Goal: Information Seeking & Learning: Learn about a topic

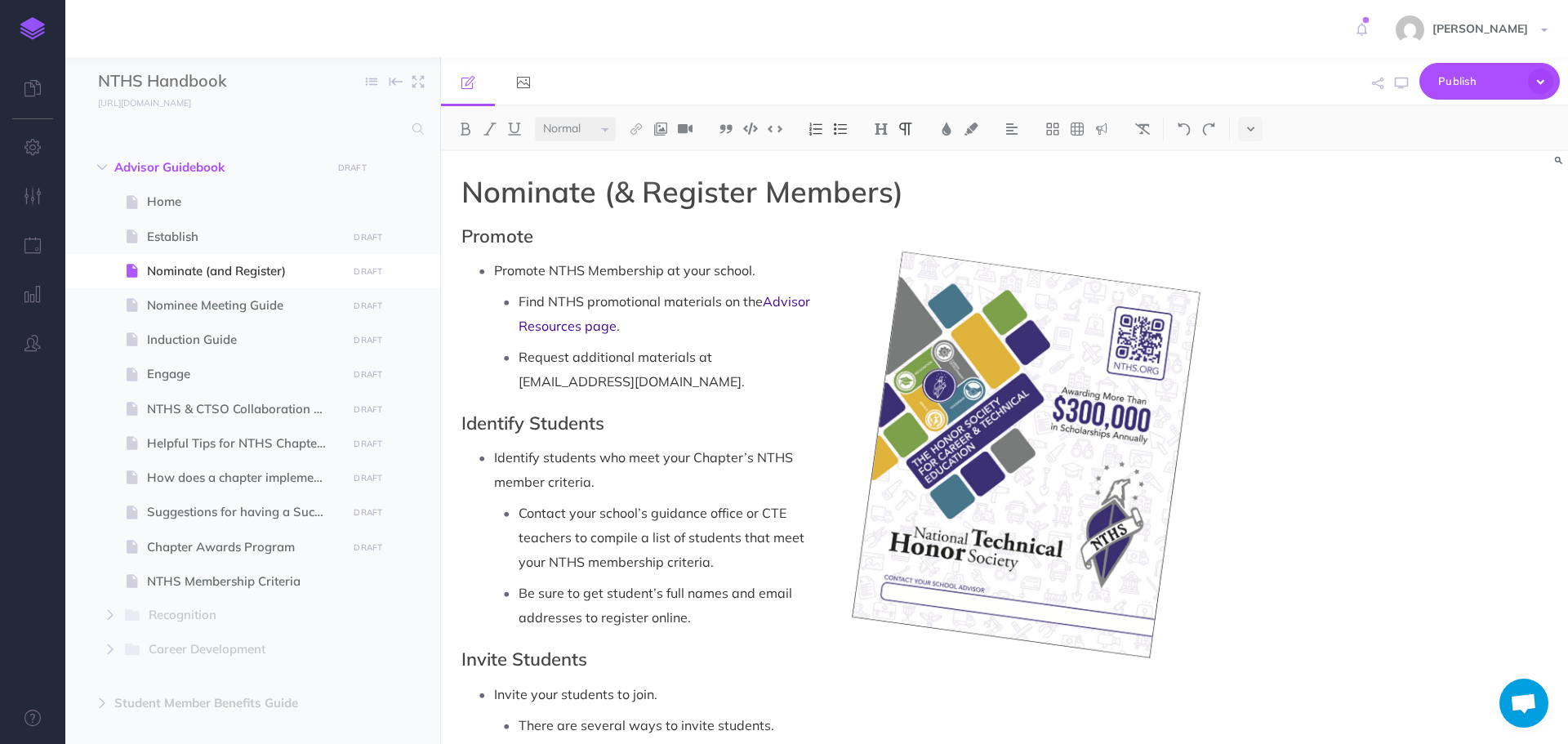
select select "null"
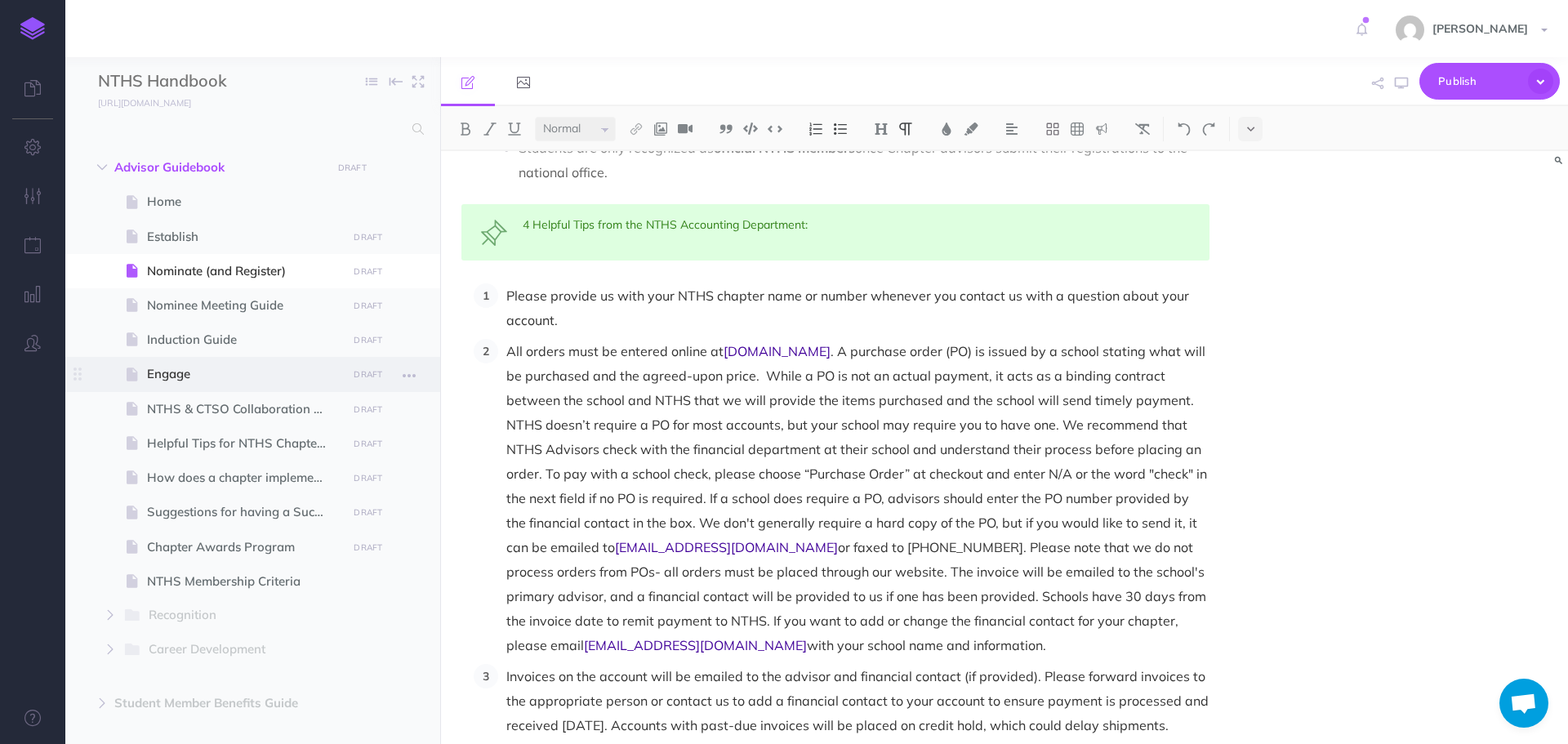
click at [228, 384] on span "Engage" at bounding box center [245, 373] width 195 height 20
select select "null"
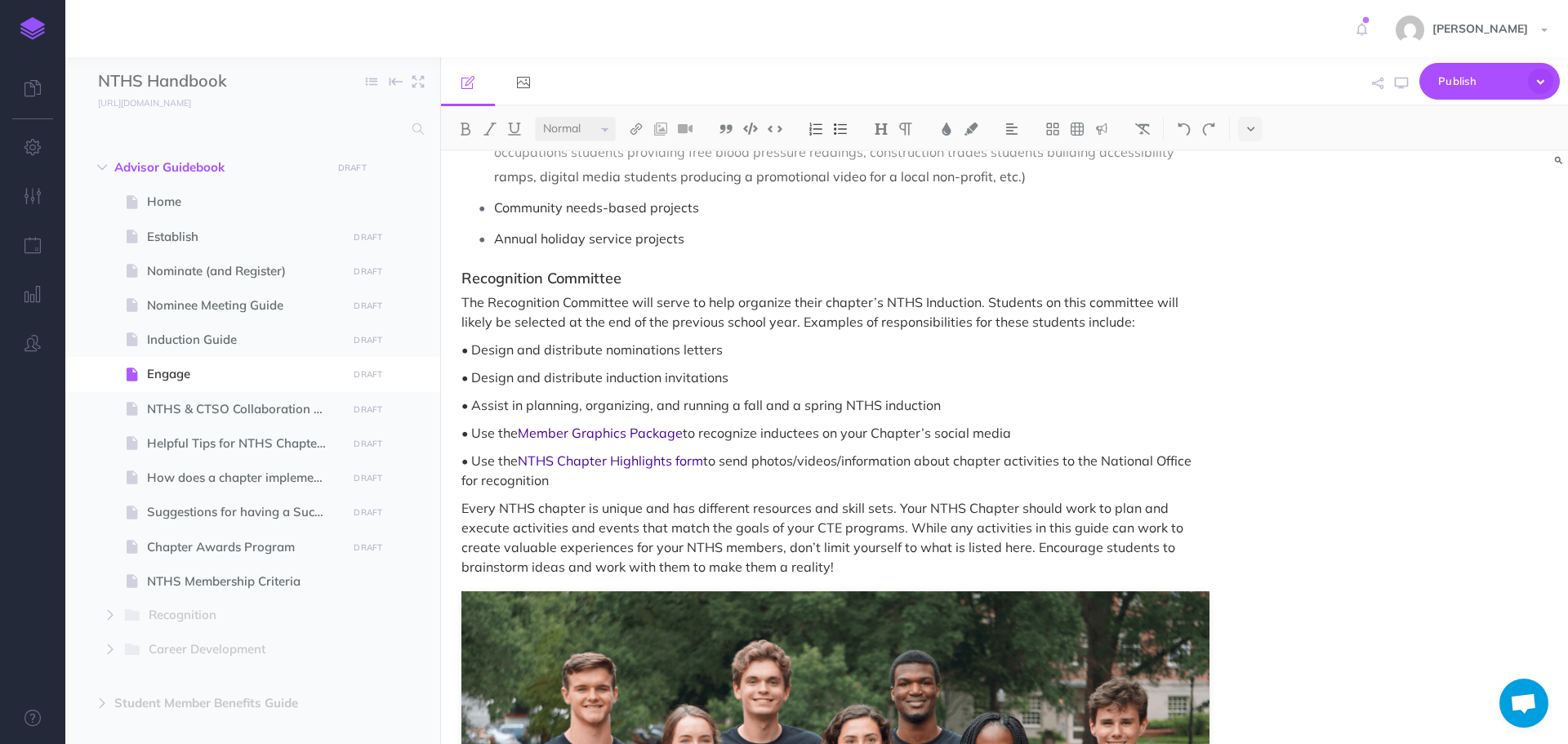
scroll to position [2695, 0]
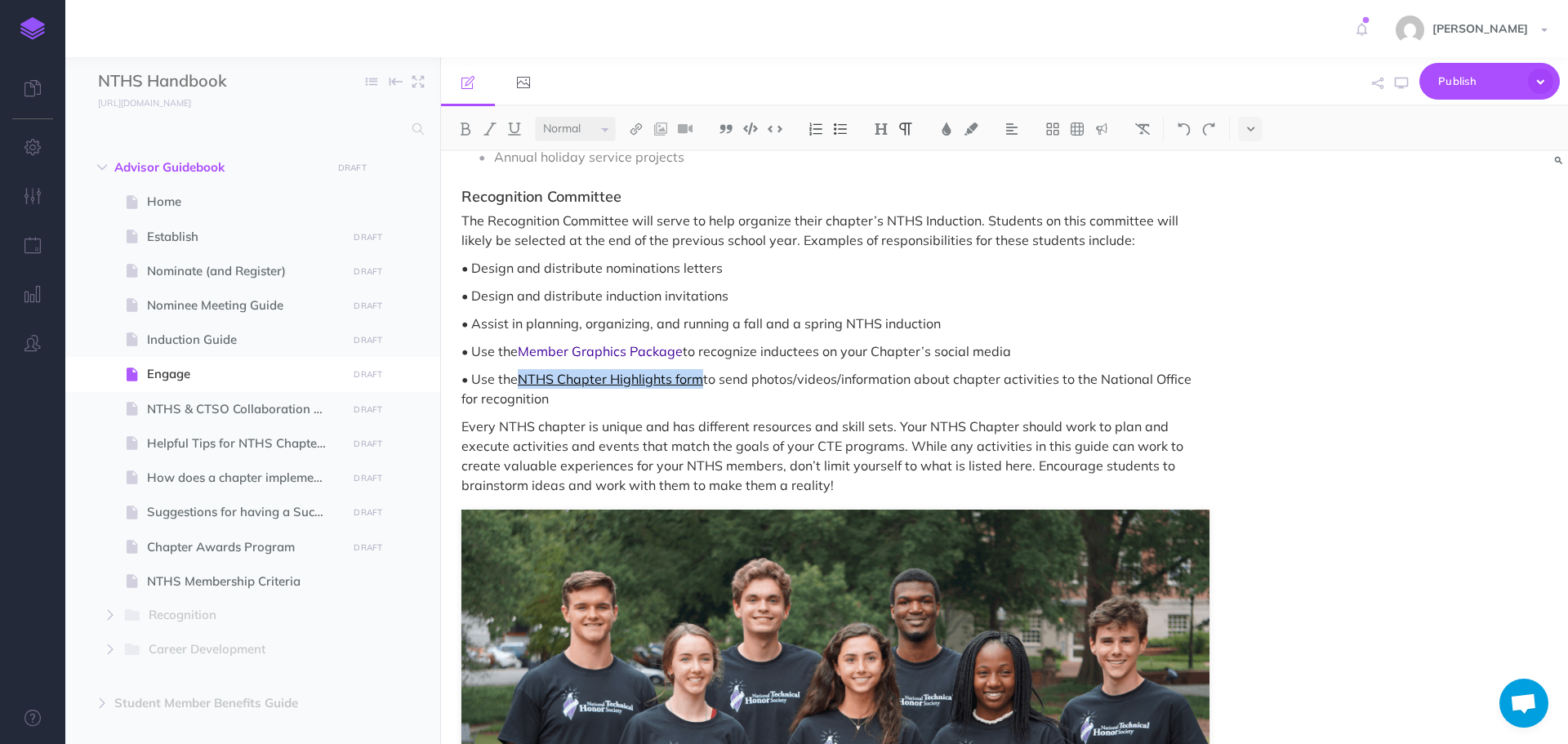
drag, startPoint x: 520, startPoint y: 358, endPoint x: 700, endPoint y: 362, distance: 180.0
click at [700, 369] on p "• Use the NTHS Chapter Highlights form to send photos/videos/information about …" at bounding box center [835, 388] width 748 height 39
click at [634, 130] on img at bounding box center [635, 128] width 15 height 13
click at [640, 161] on icon at bounding box center [635, 157] width 13 height 11
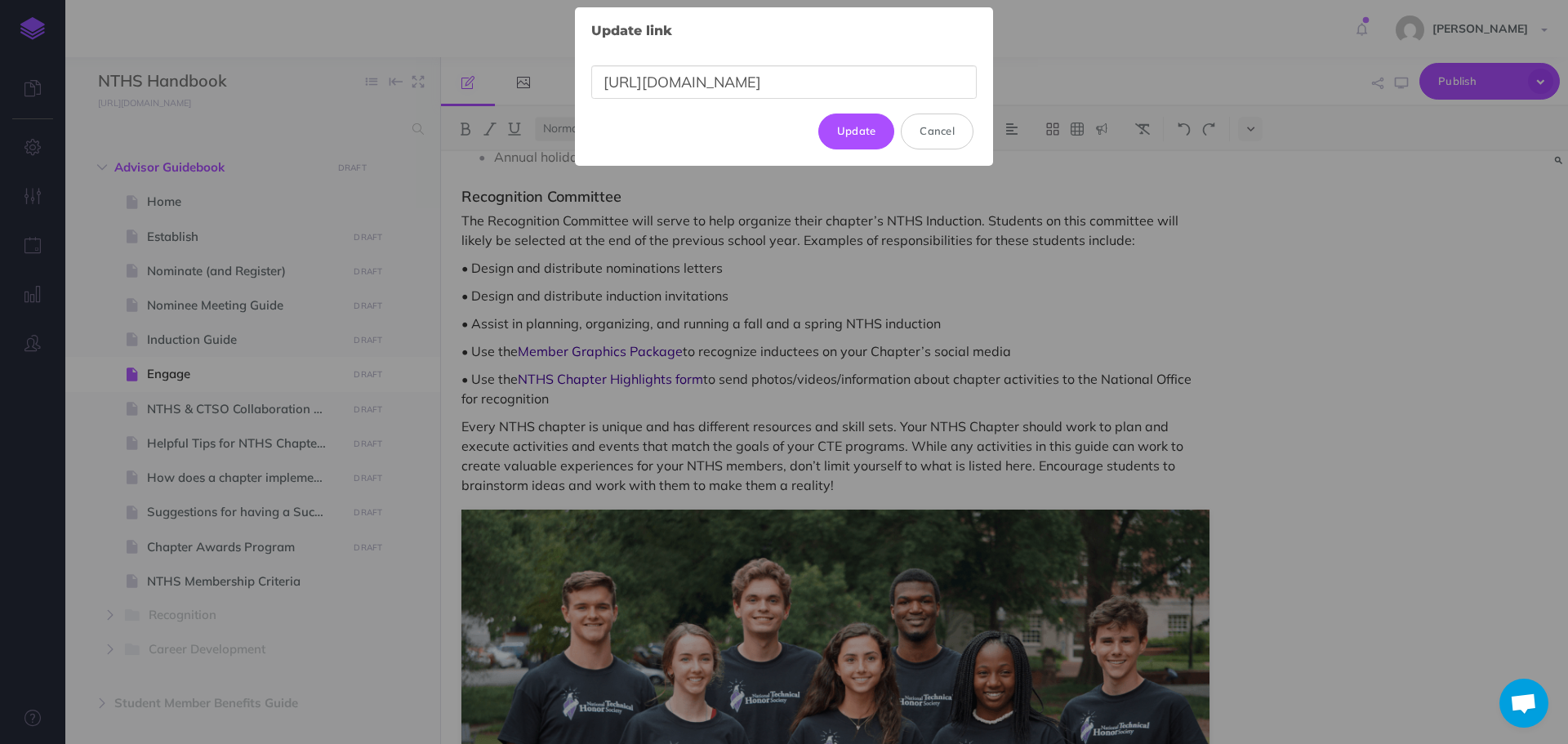
drag, startPoint x: 909, startPoint y: 78, endPoint x: 565, endPoint y: 80, distance: 344.0
click at [565, 80] on div "Update link × [URL][DOMAIN_NAME] Update Cancel" at bounding box center [784, 372] width 1568 height 744
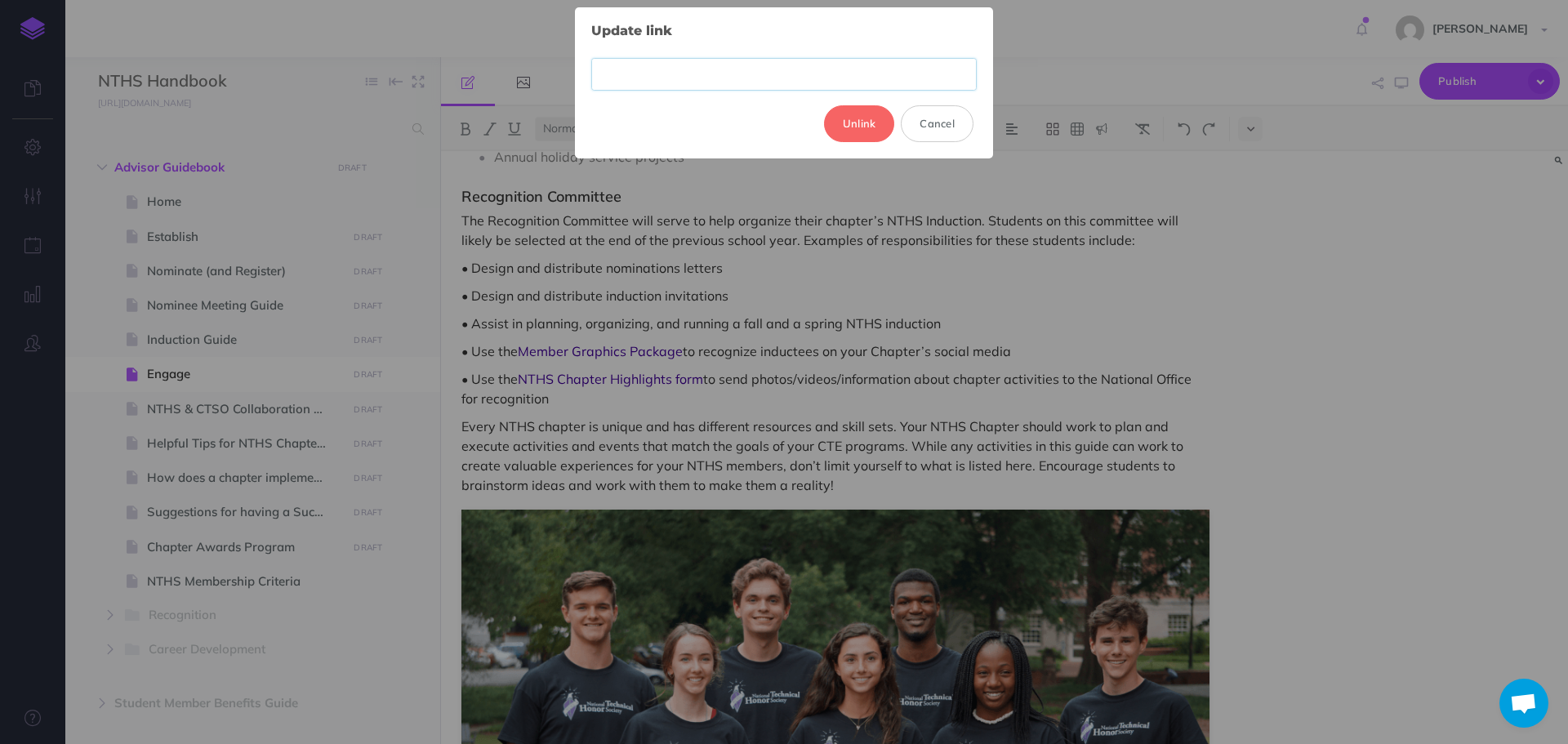
click at [747, 77] on input "text" at bounding box center [784, 74] width 385 height 34
paste input "[URL][DOMAIN_NAME]"
type input "[URL][DOMAIN_NAME]"
click at [867, 135] on button "Update" at bounding box center [856, 123] width 77 height 36
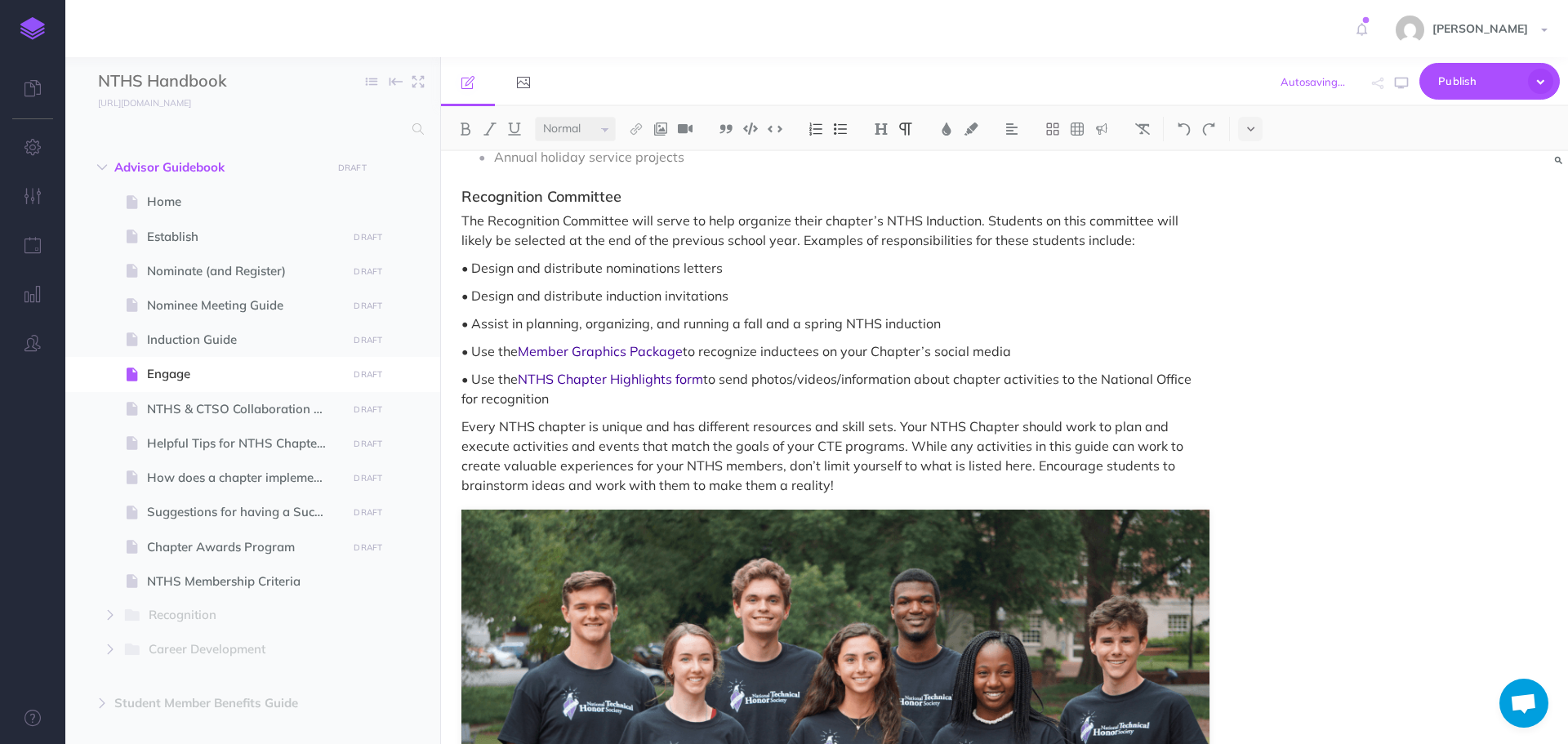
click at [819, 341] on p "• Use the Member Graphics Package to recognize inductees on your Chapter’s soci…" at bounding box center [835, 351] width 748 height 20
click at [1409, 83] on button "button" at bounding box center [1401, 83] width 22 height 47
click at [198, 417] on span "NTHS & CTSO Collaboration Guide" at bounding box center [245, 409] width 195 height 20
select select "null"
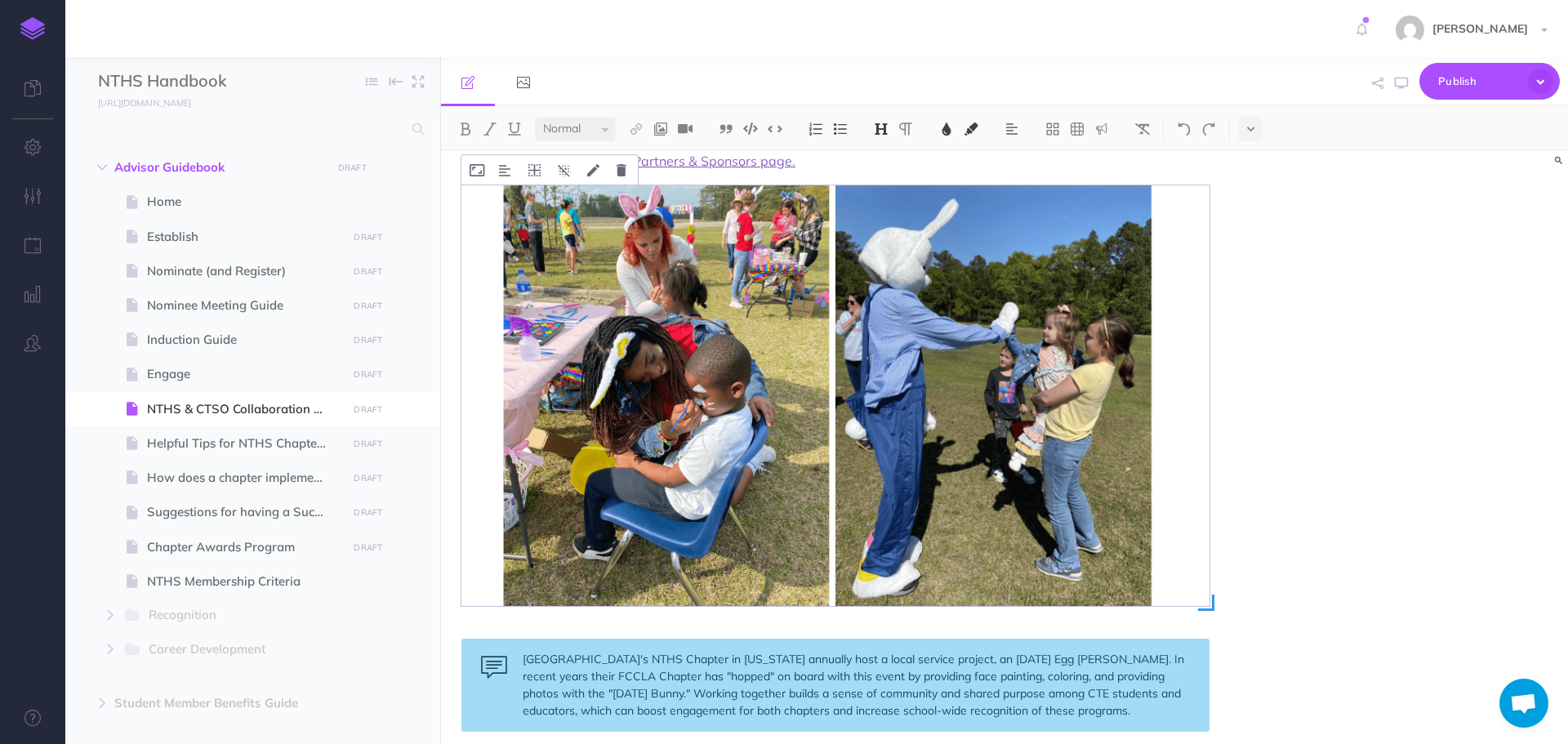
scroll to position [327, 0]
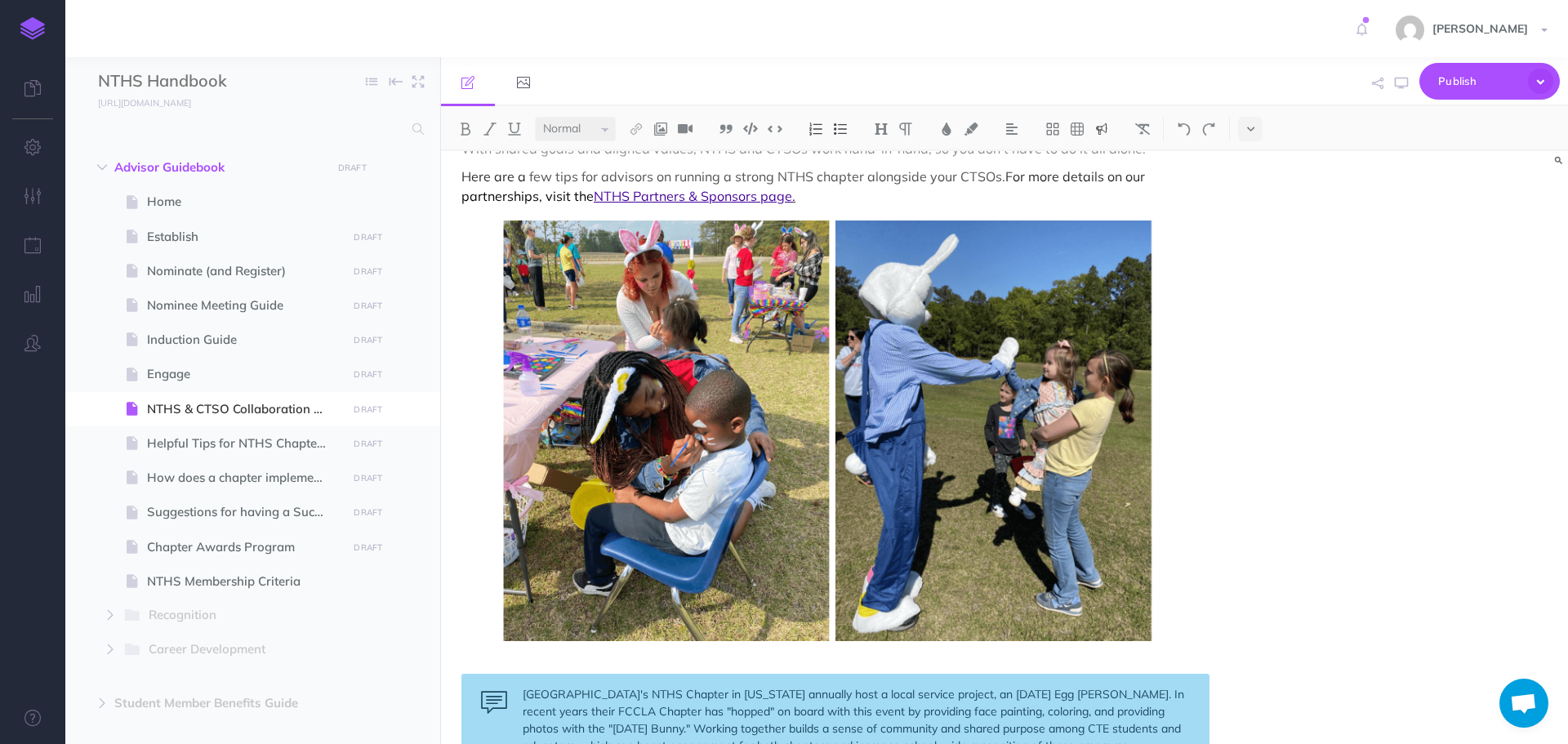
click at [612, 722] on div "[GEOGRAPHIC_DATA]'s NTHS Chapter in [US_STATE] annually host a local service pr…" at bounding box center [835, 720] width 748 height 93
click at [686, 723] on div "[GEOGRAPHIC_DATA]'s NTHS Chapter in [US_STATE] annually host a local service pr…" at bounding box center [835, 720] width 748 height 93
click at [1403, 82] on icon "button" at bounding box center [1401, 83] width 13 height 13
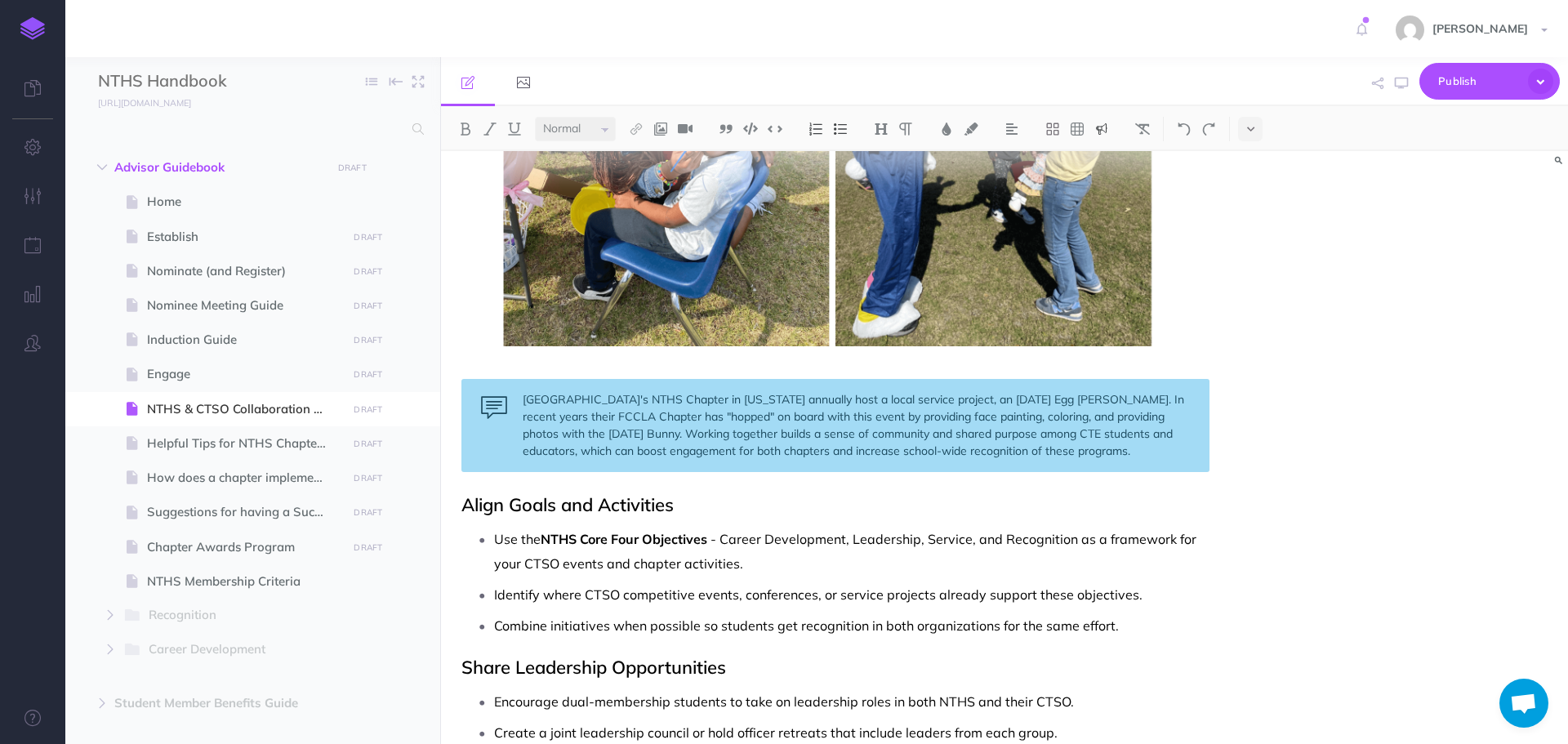
scroll to position [735, 0]
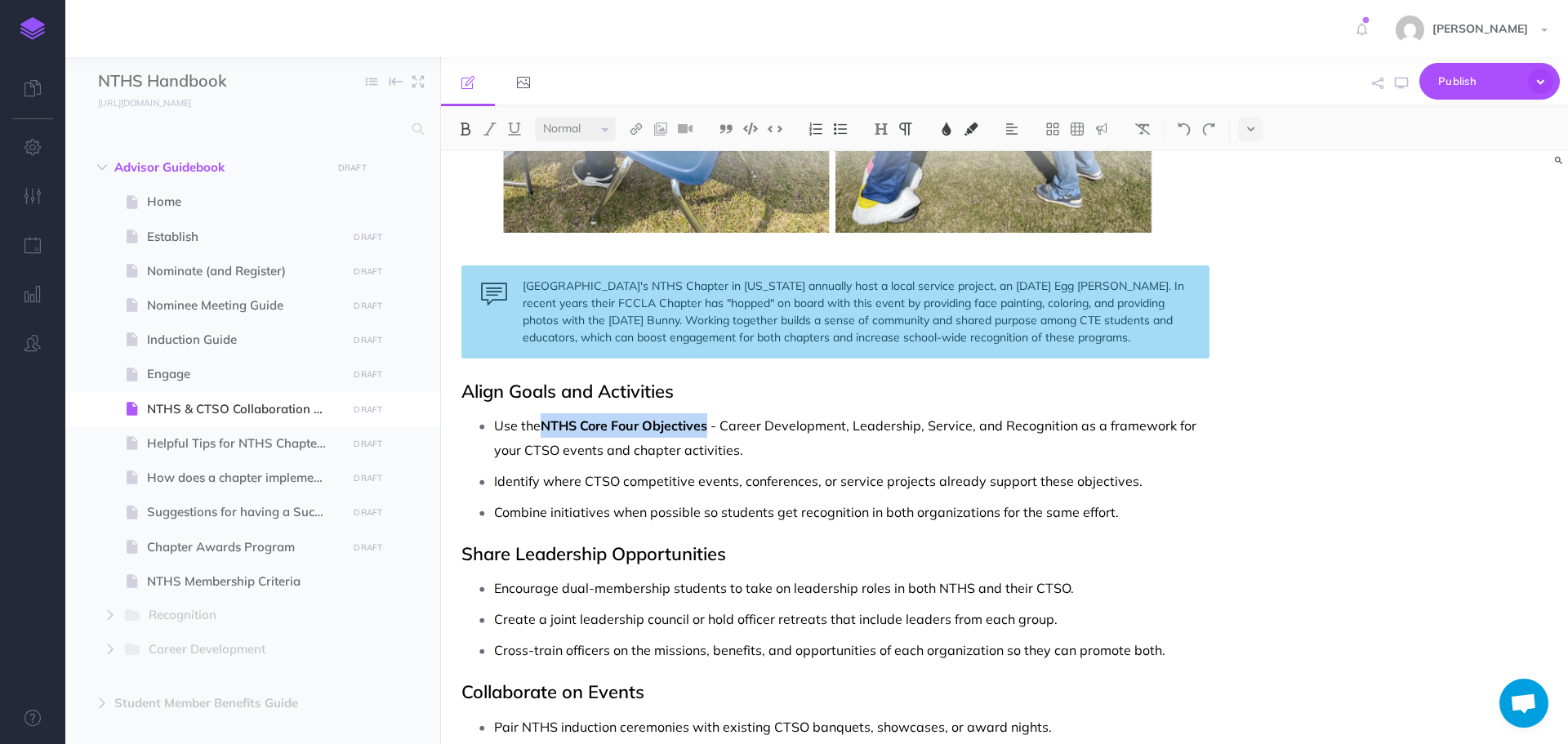
drag, startPoint x: 543, startPoint y: 427, endPoint x: 709, endPoint y: 421, distance: 166.1
click at [707, 421] on span "NTHS Core Four Objectives" at bounding box center [623, 425] width 166 height 16
click at [639, 127] on img at bounding box center [635, 128] width 15 height 13
click at [637, 184] on icon at bounding box center [635, 182] width 13 height 11
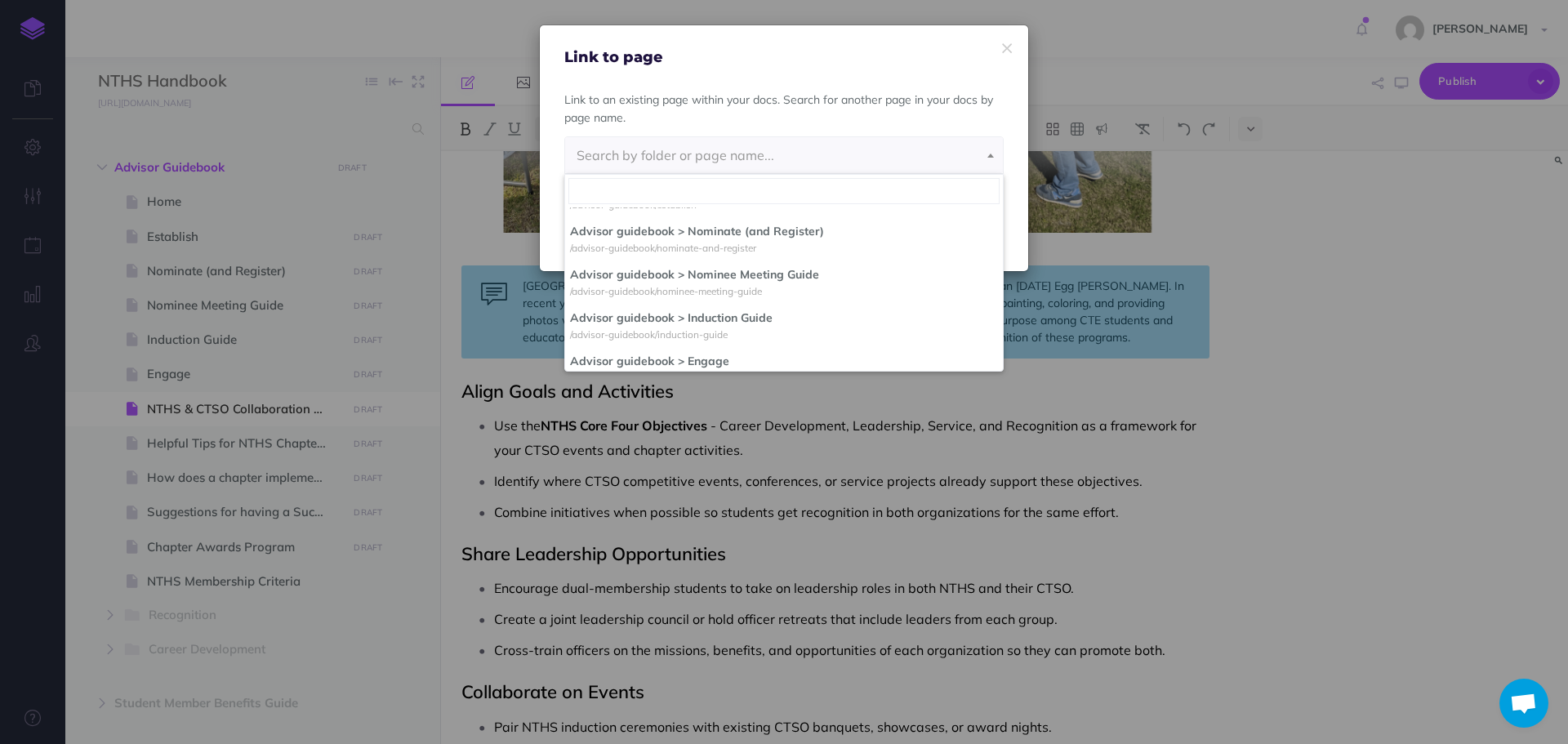
scroll to position [245, 0]
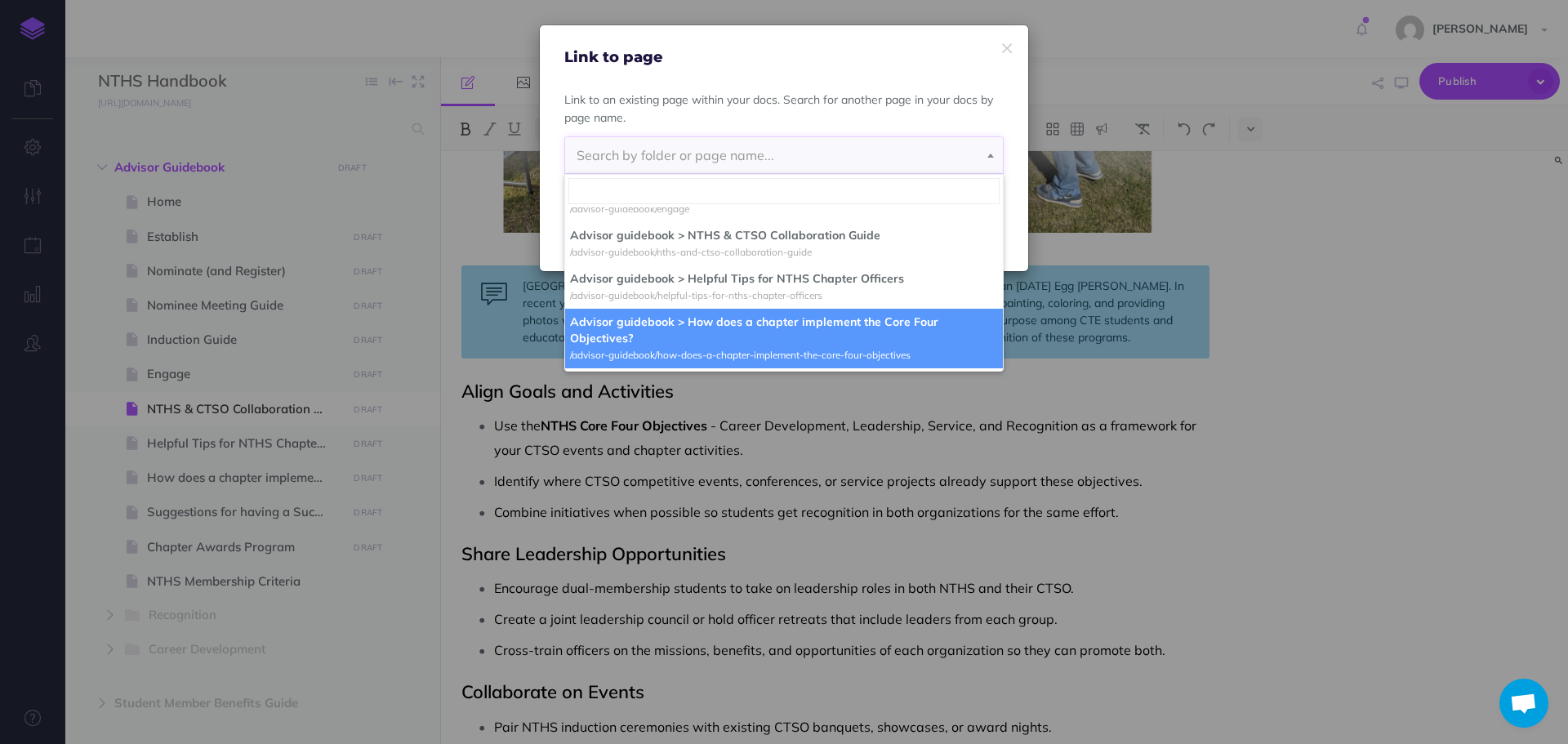
select select "ADO-FA31-1E9-QMW"
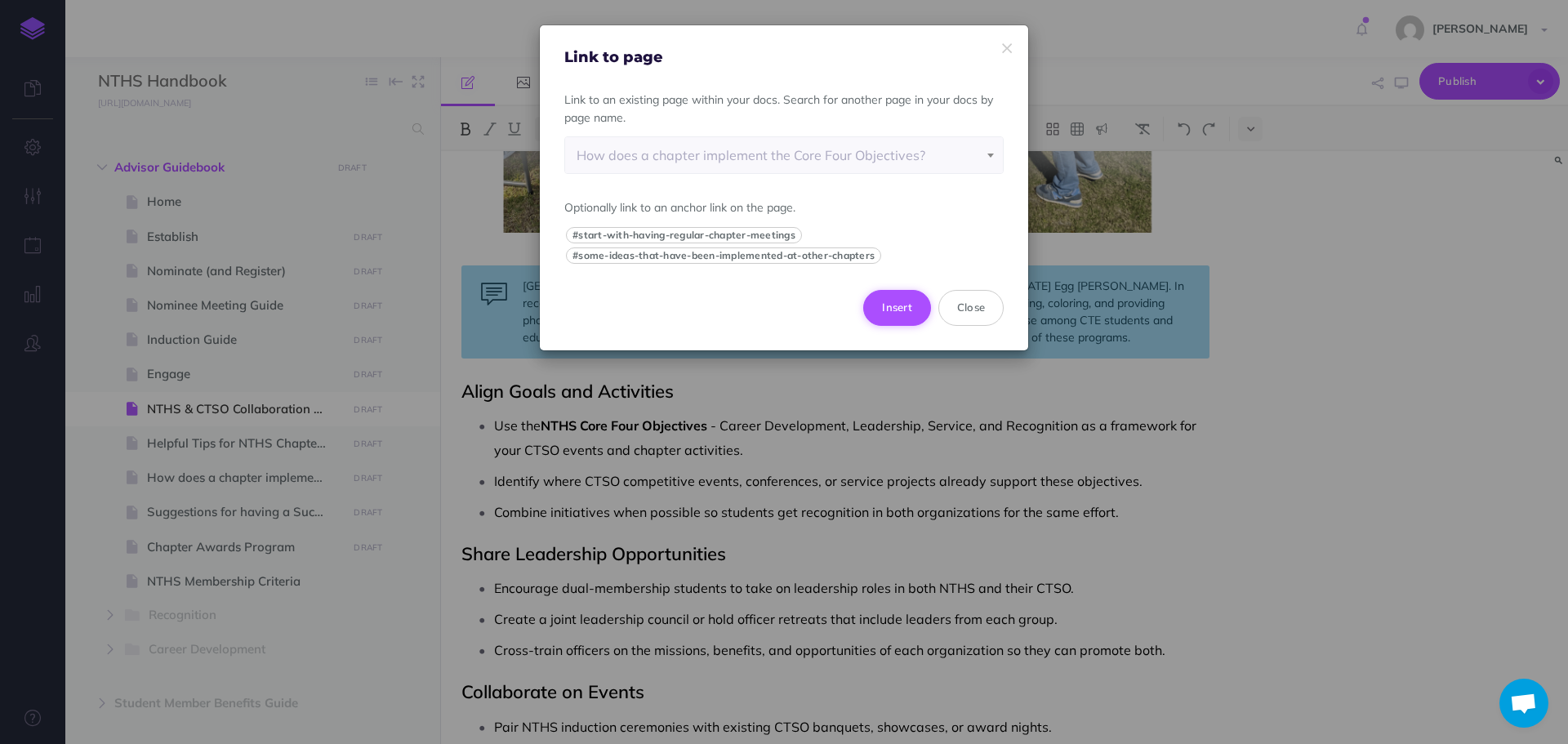
click at [896, 305] on button "Insert" at bounding box center [896, 308] width 68 height 36
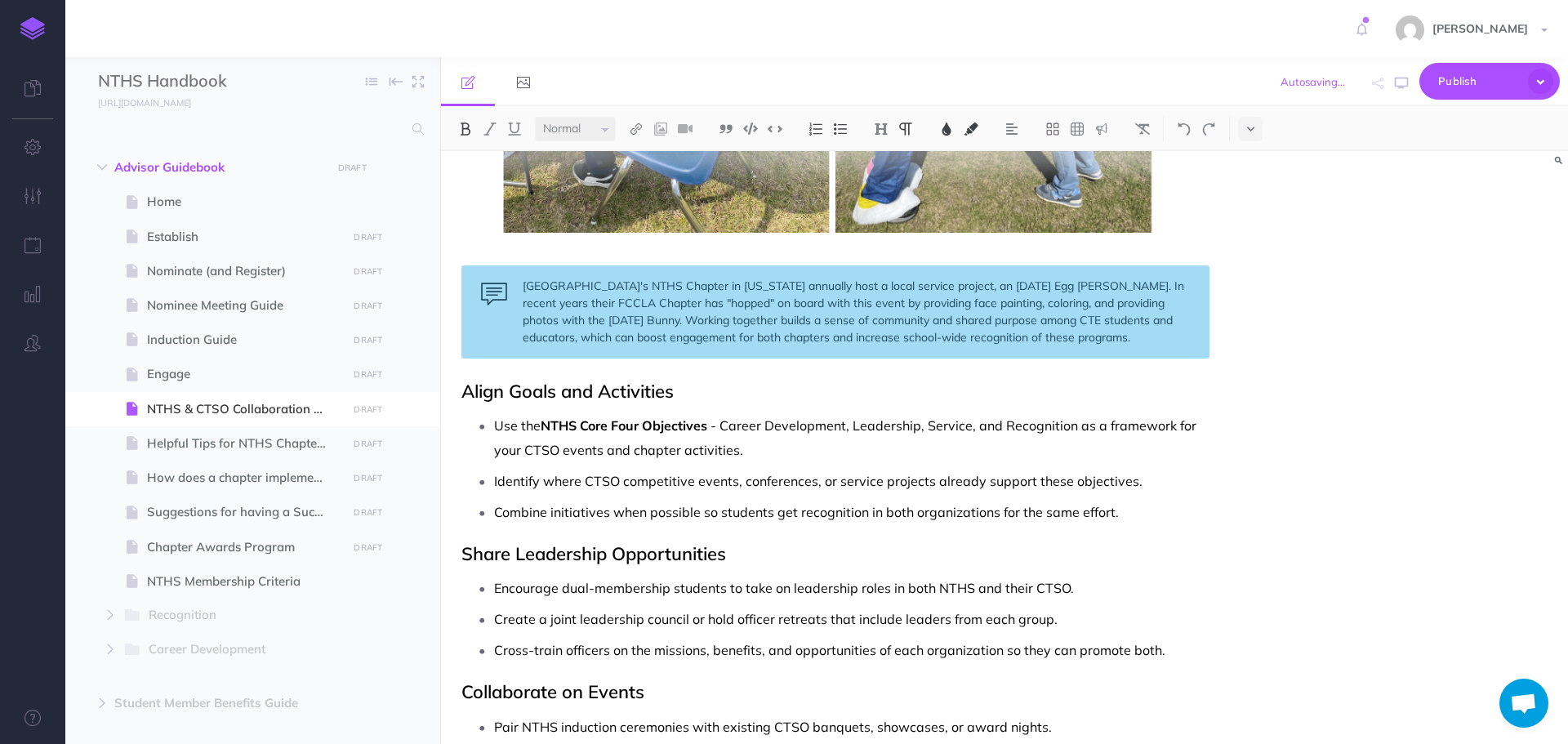
click at [812, 417] on span "- Career Development, Leadership, Service, and Recognition as a framework for y…" at bounding box center [846, 437] width 705 height 41
drag, startPoint x: 543, startPoint y: 425, endPoint x: 713, endPoint y: 426, distance: 170.0
click at [713, 426] on p "Use the NTHS Core Four Objectives - Career Development, Leadership, Service, an…" at bounding box center [852, 437] width 715 height 49
click at [946, 118] on button at bounding box center [946, 128] width 24 height 24
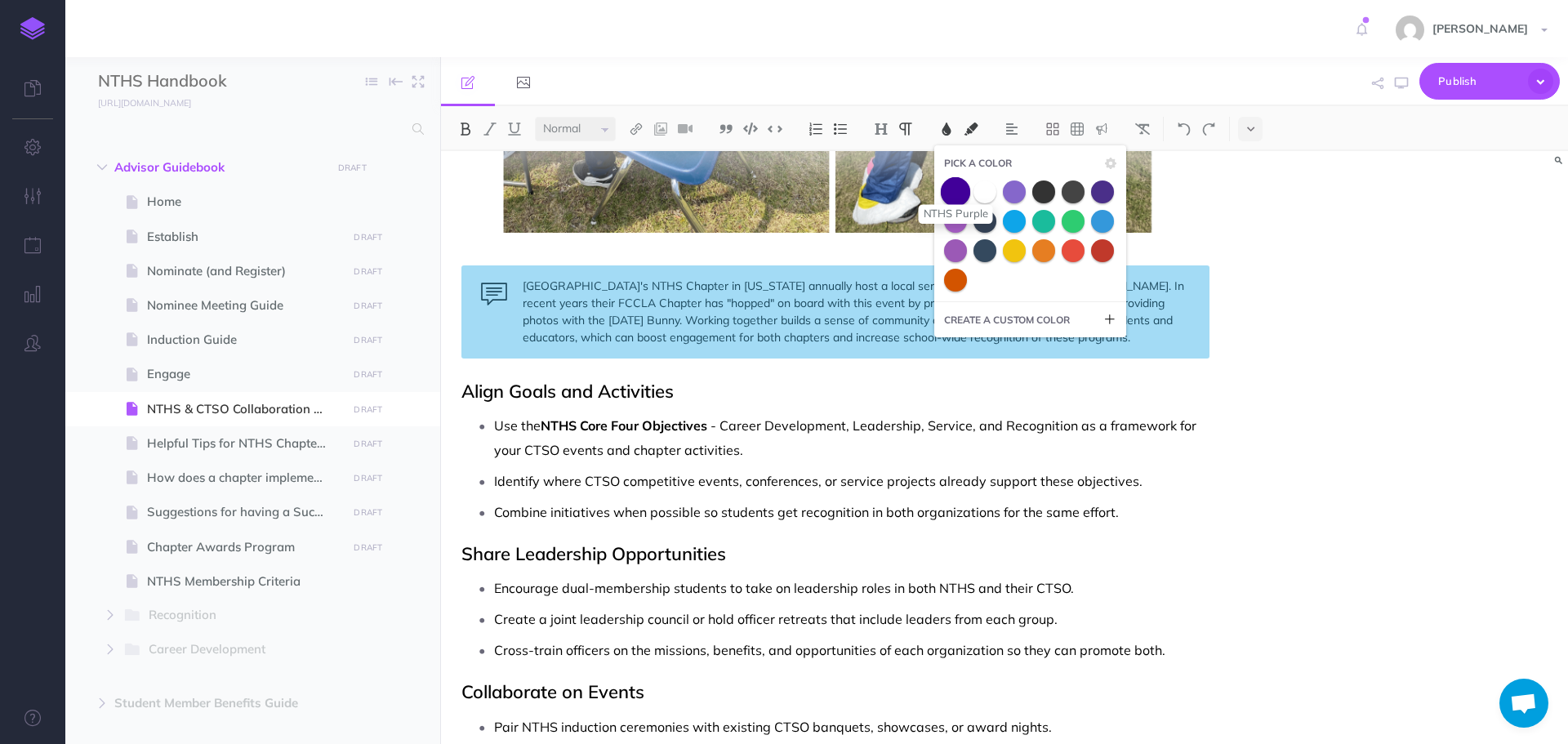
click at [960, 193] on span at bounding box center [955, 191] width 29 height 29
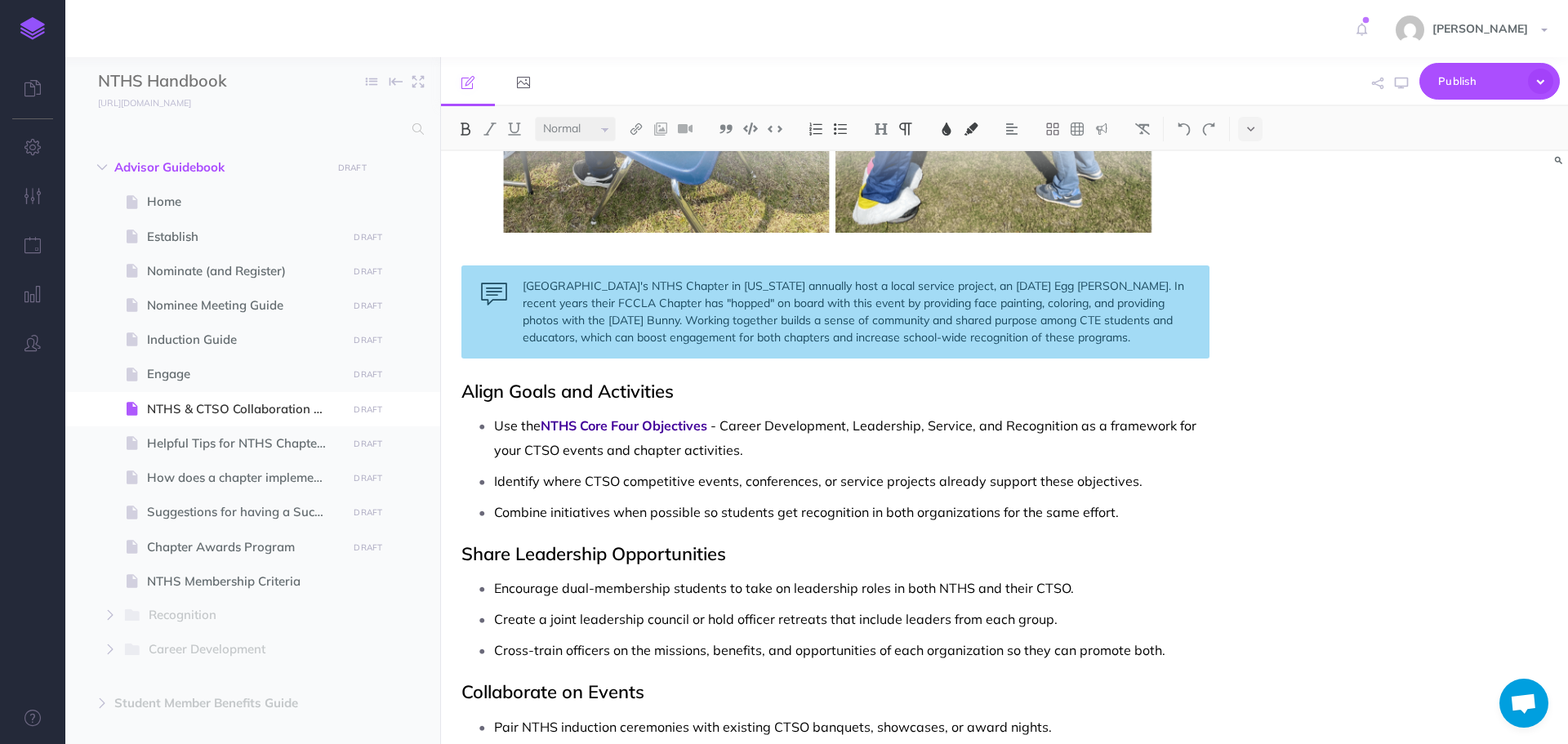
click at [842, 457] on p "Use the NTHS Core Four Objectives - Career Development, Leadership, Service, an…" at bounding box center [852, 437] width 715 height 49
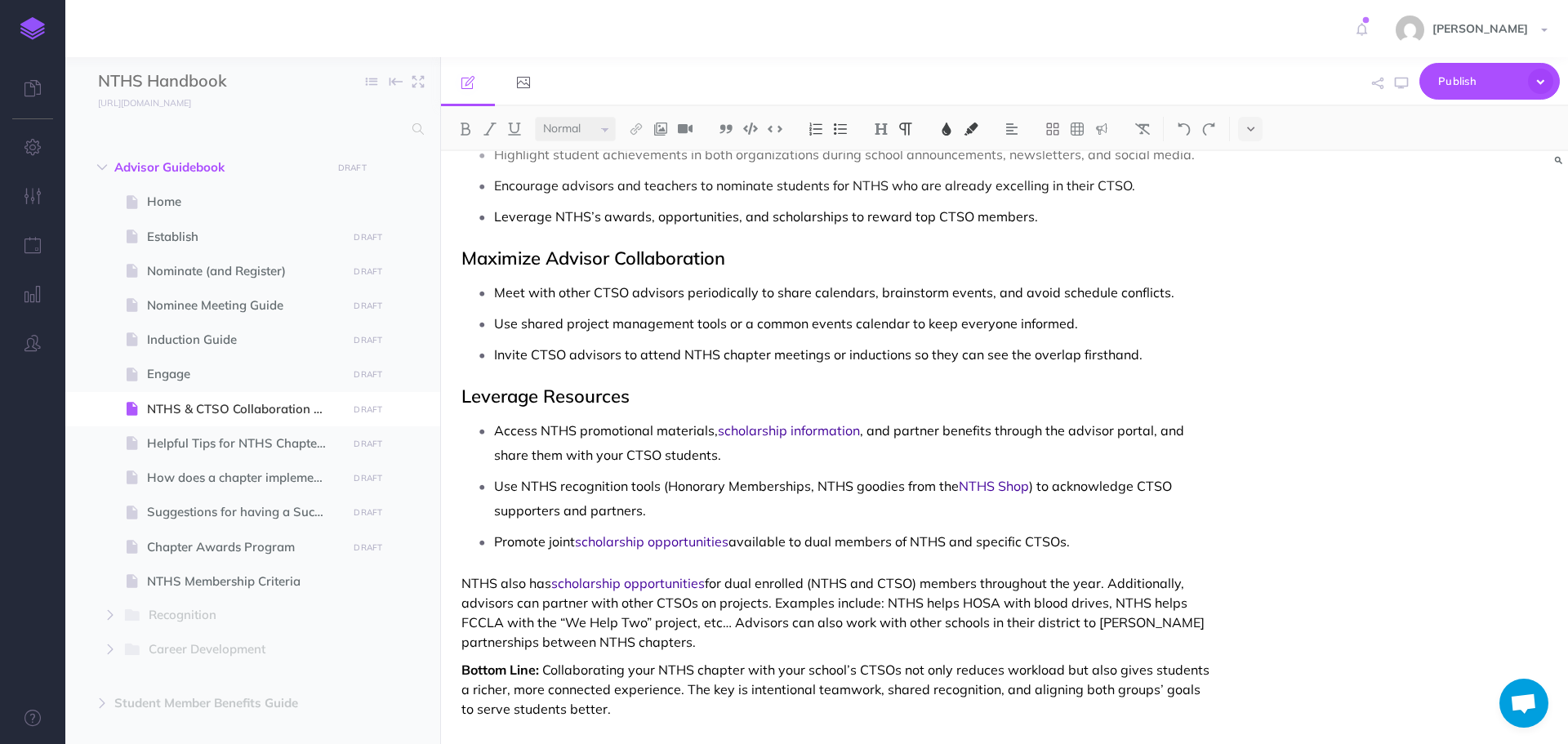
scroll to position [1505, 0]
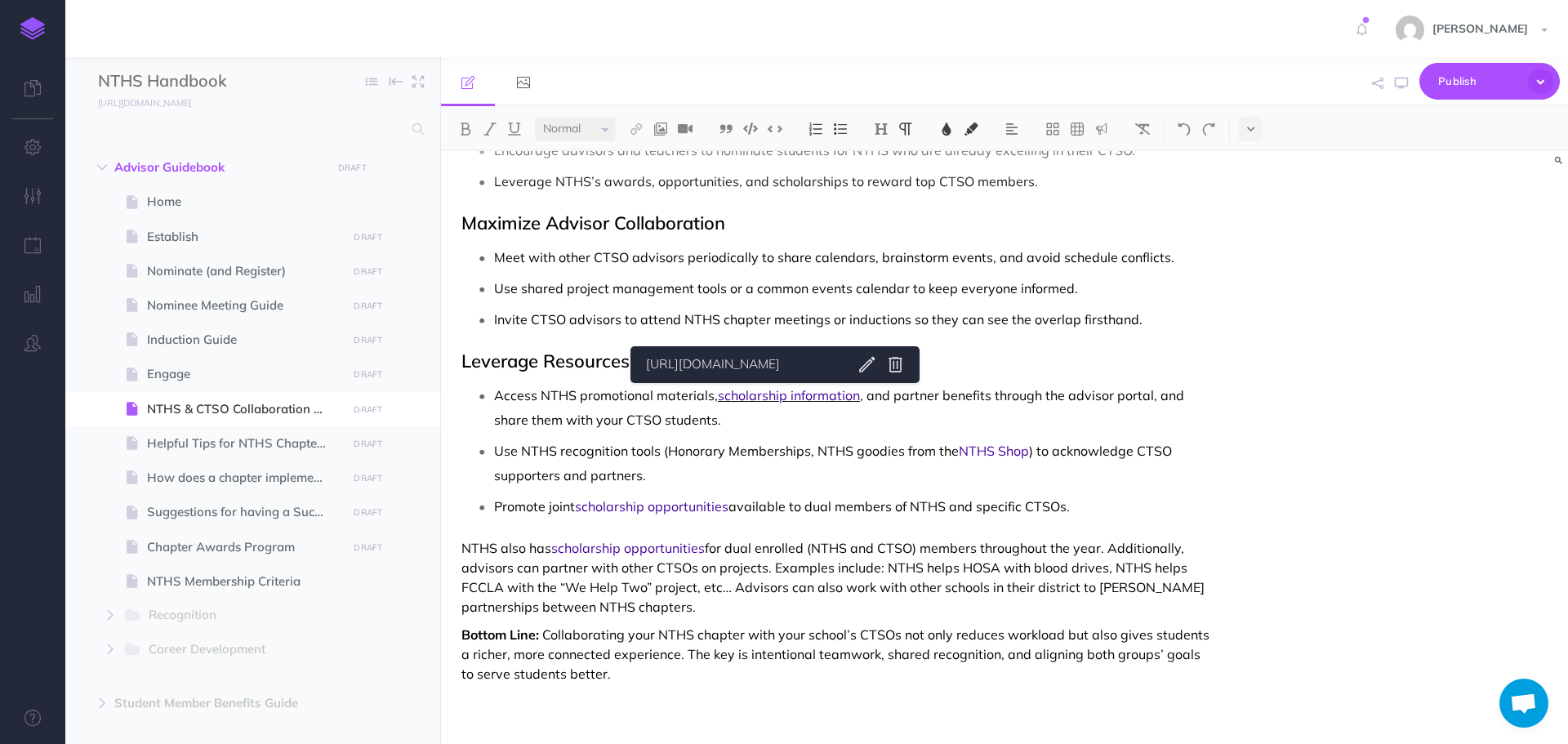
click at [776, 395] on span "scholarship information" at bounding box center [789, 395] width 142 height 16
click at [1398, 85] on icon "button" at bounding box center [1401, 83] width 13 height 13
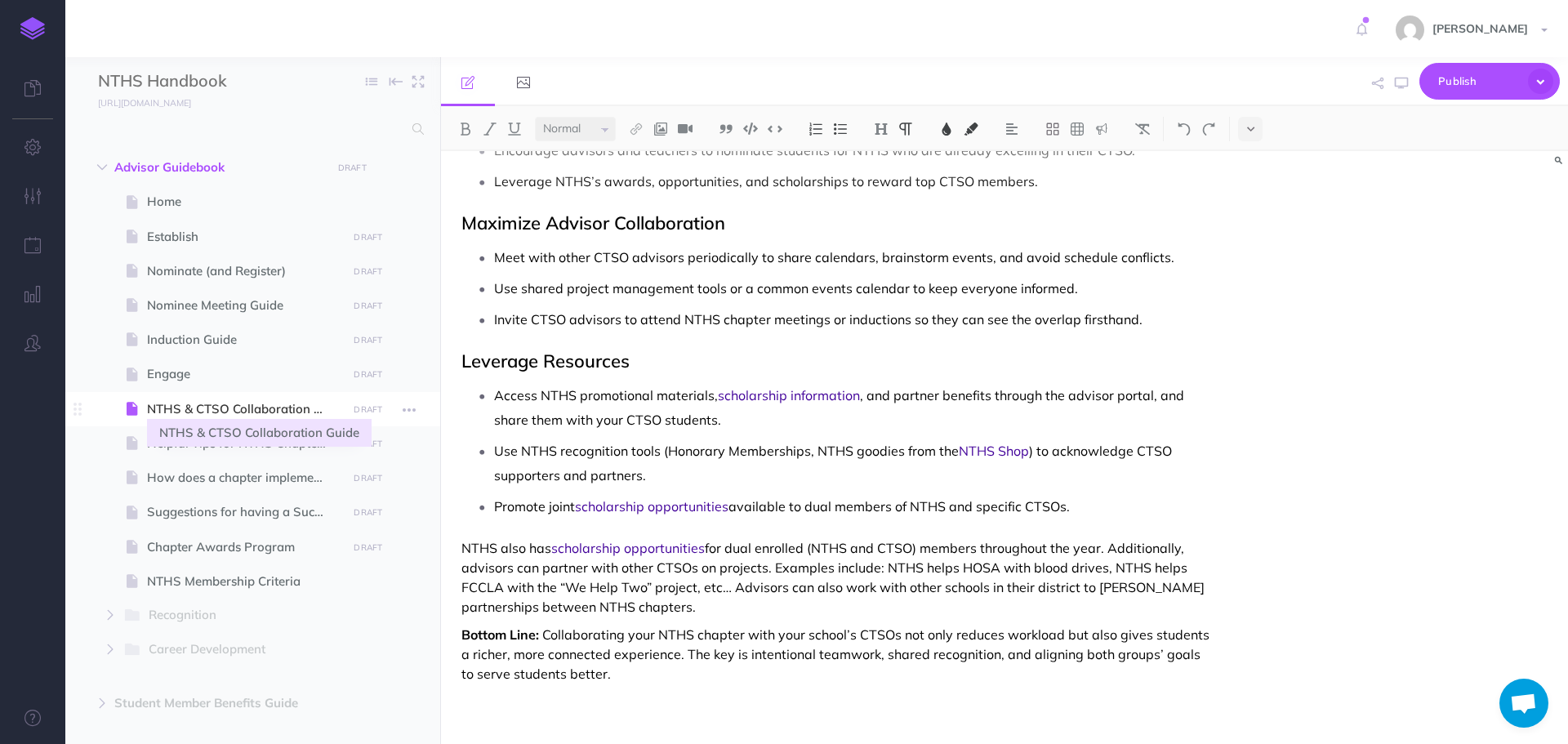
click at [235, 406] on span "NTHS & CTSO Collaboration Guide" at bounding box center [245, 409] width 195 height 20
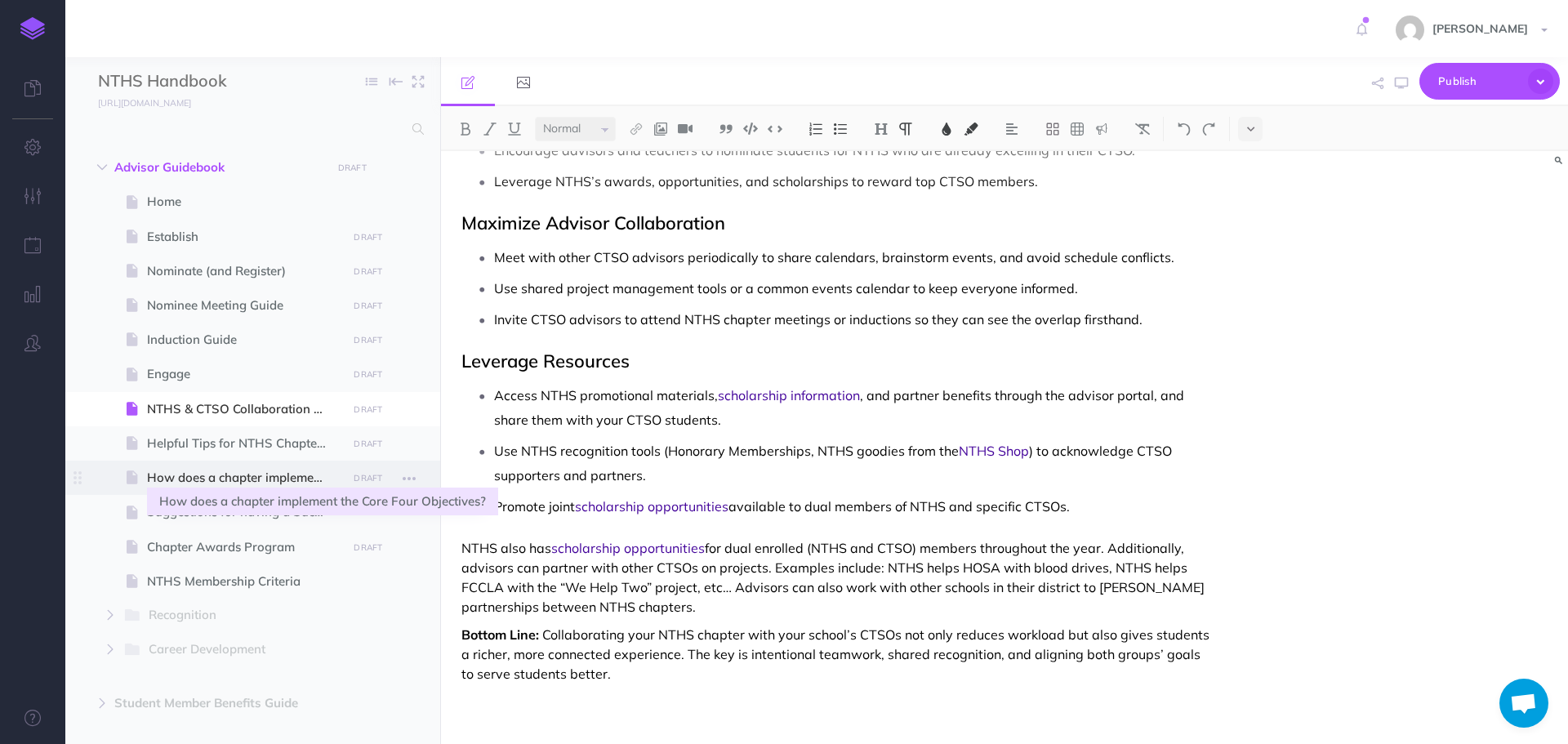
click at [233, 479] on span "How does a chapter implement the Core Four Objectives?" at bounding box center [245, 478] width 195 height 20
select select "null"
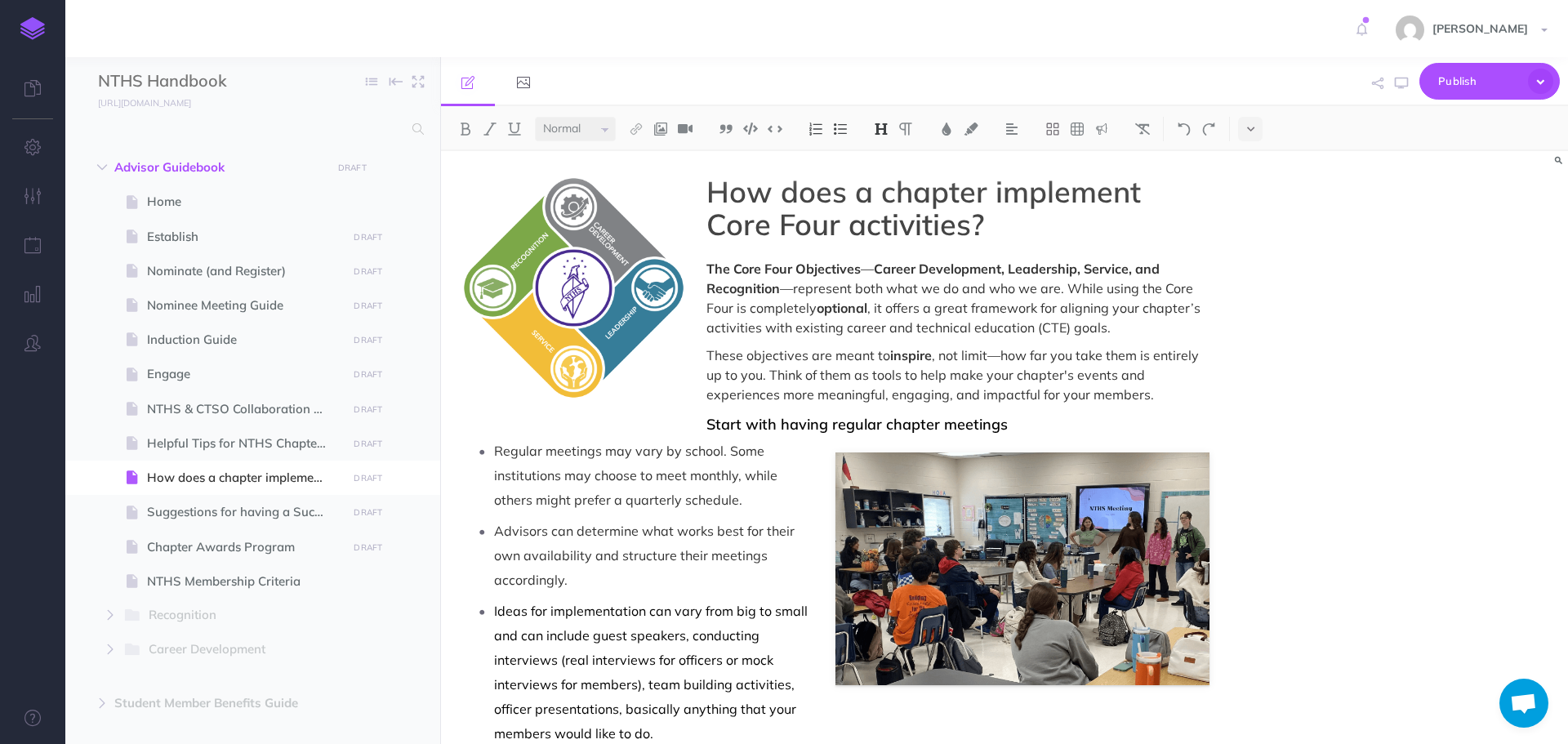
click at [718, 222] on h1 "How does a chapter implement Core Four activities?" at bounding box center [835, 208] width 748 height 65
drag, startPoint x: 904, startPoint y: 222, endPoint x: 1017, endPoint y: 225, distance: 113.0
click at [1017, 225] on h1 "How does a chapter implement the Core Four activities?" at bounding box center [835, 208] width 748 height 65
click at [1396, 88] on icon "button" at bounding box center [1401, 83] width 13 height 13
click at [1408, 85] on icon "button" at bounding box center [1401, 83] width 13 height 13
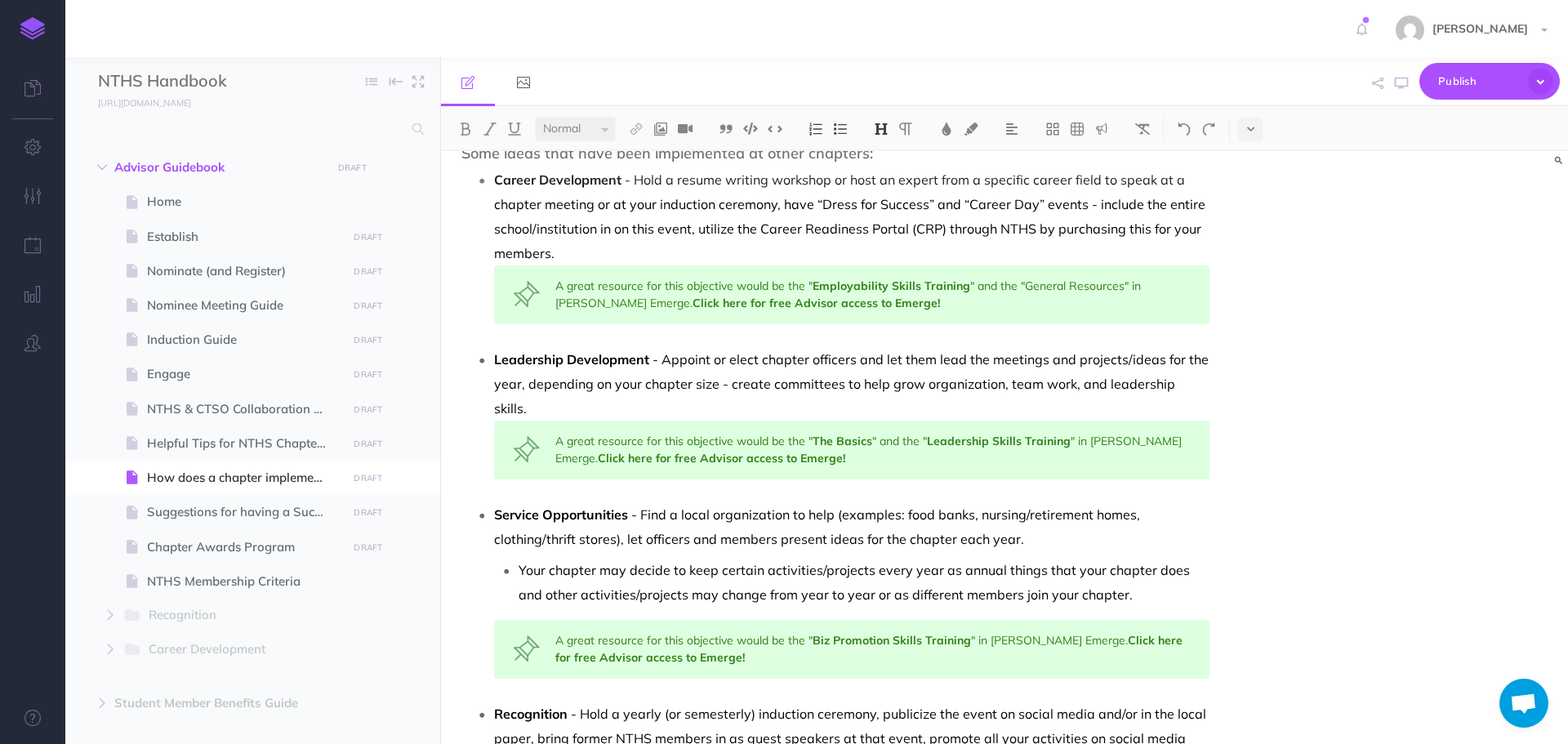
scroll to position [490, 0]
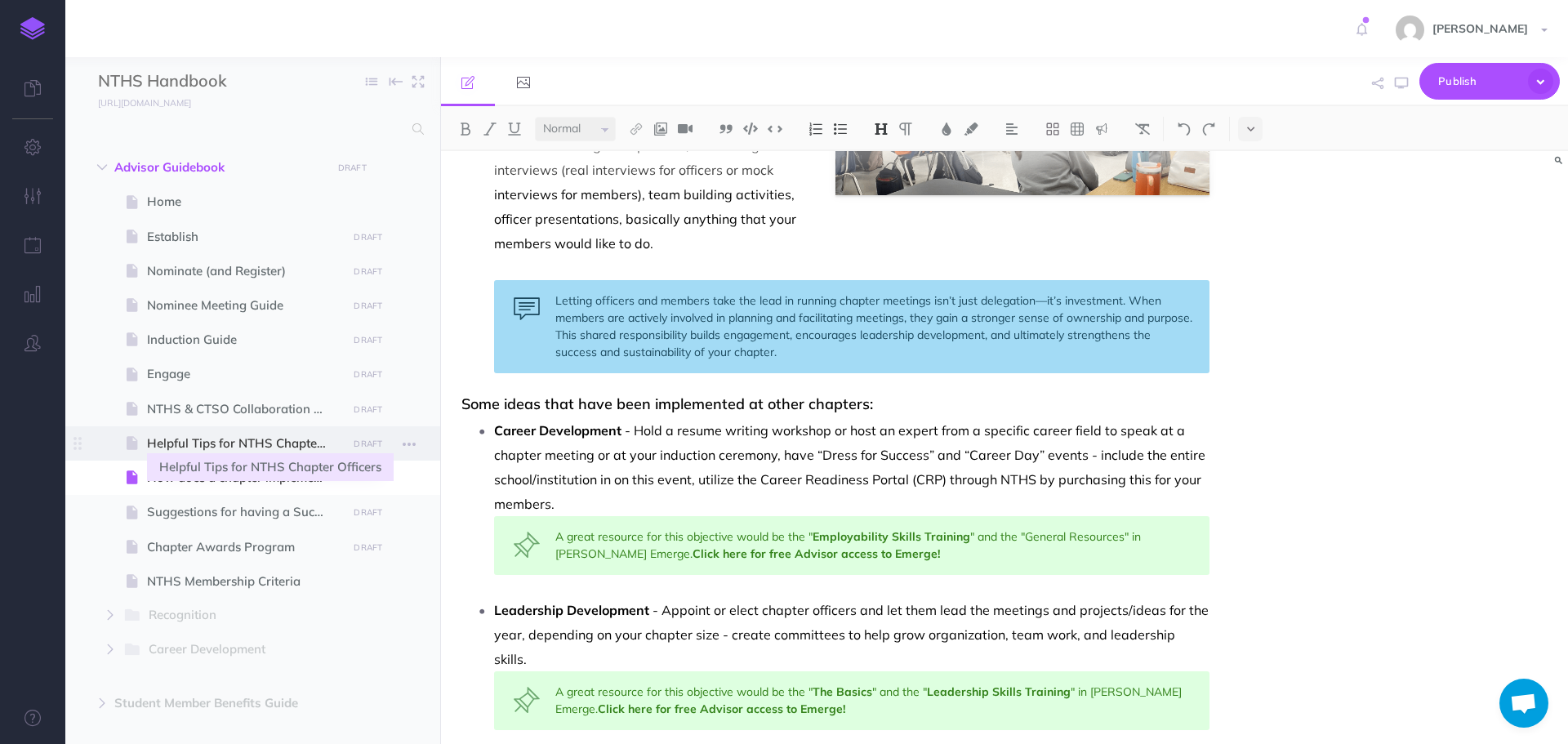
click at [265, 441] on span "Helpful Tips for NTHS Chapter Officers" at bounding box center [245, 443] width 195 height 20
select select "null"
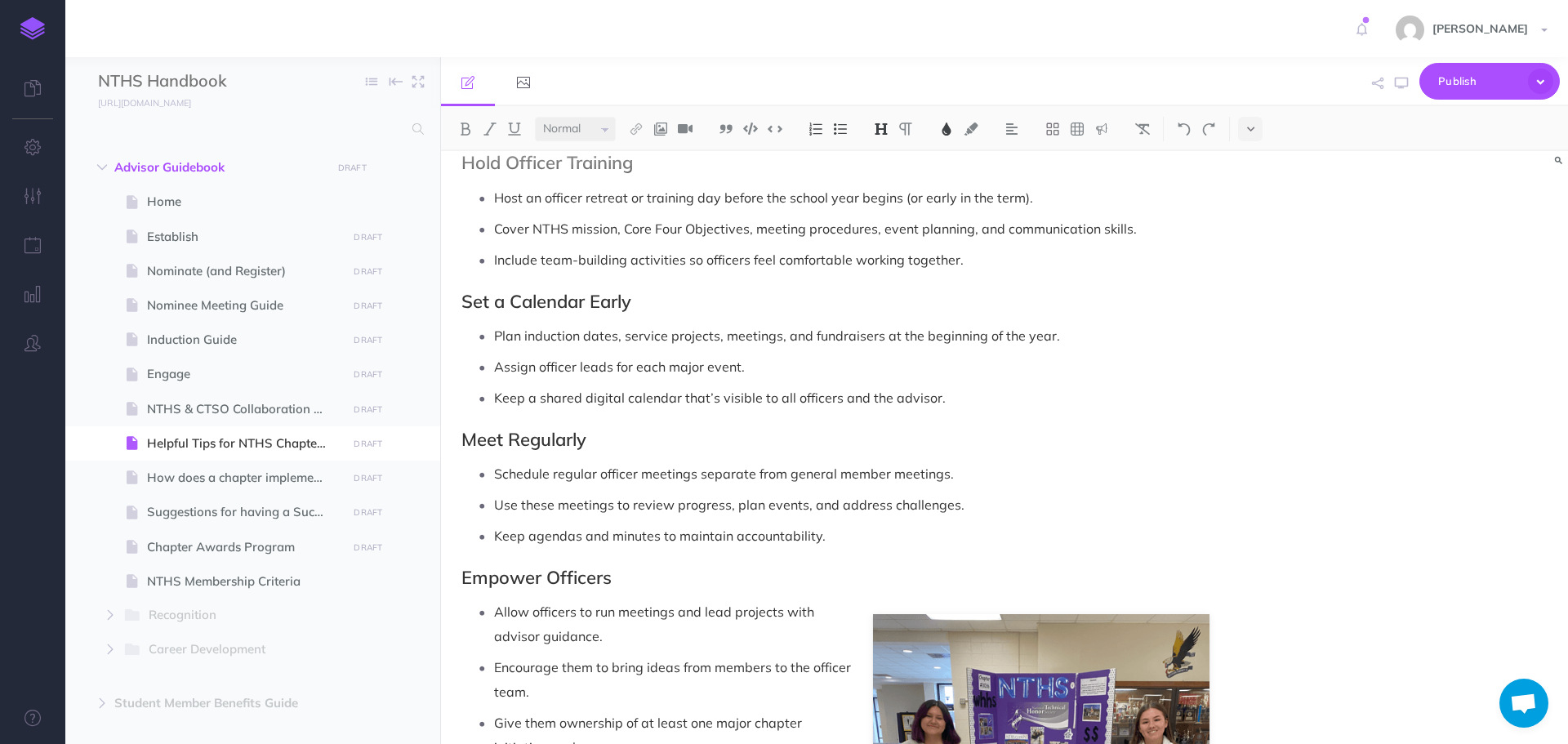
scroll to position [898, 0]
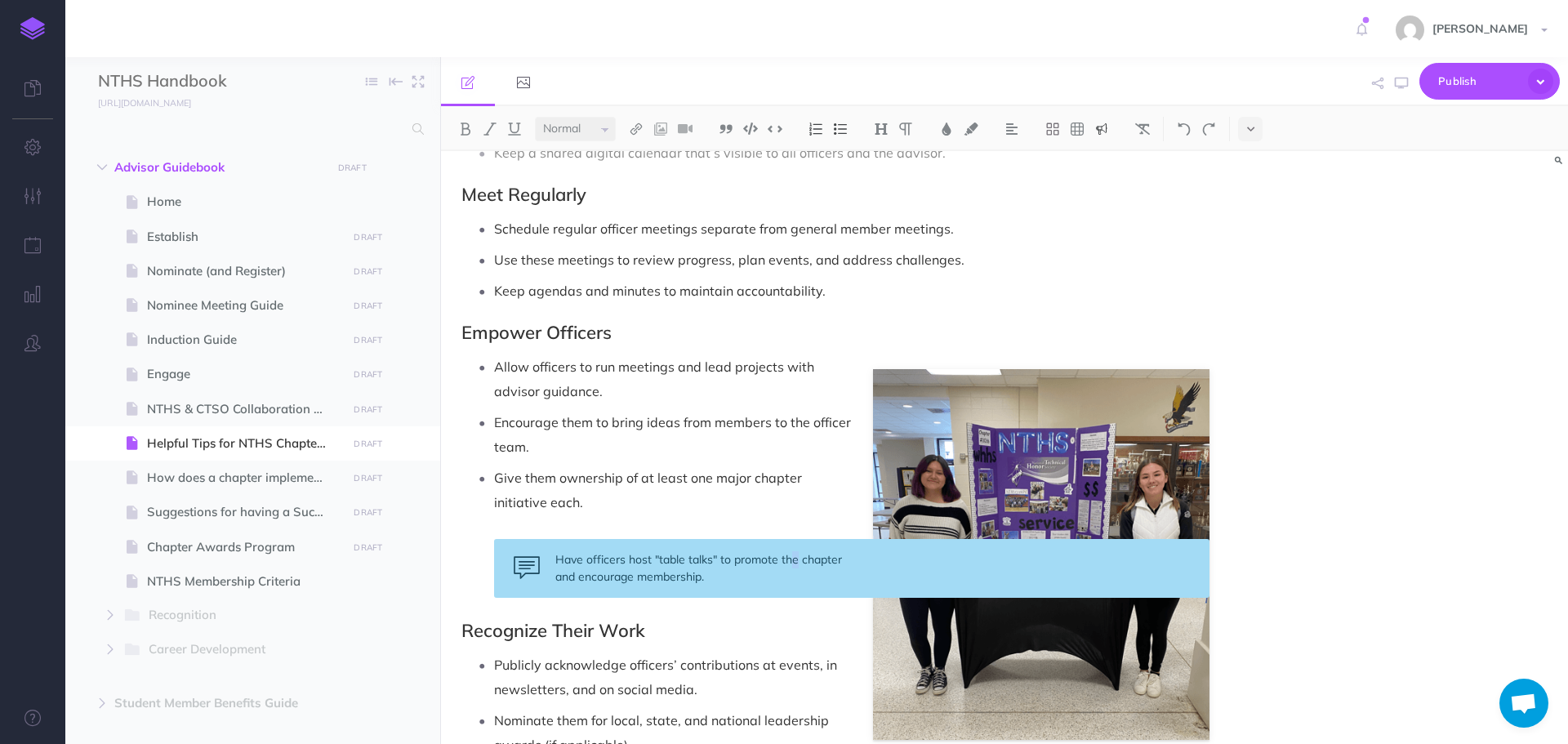
click at [793, 561] on div "Have officers host "table talks" to promote the chapter and encourage membershi…" at bounding box center [852, 568] width 715 height 59
click at [1396, 84] on icon "button" at bounding box center [1401, 83] width 13 height 13
click at [249, 476] on span "How does a chapter implement the Core Four Objectives?" at bounding box center [245, 478] width 195 height 20
select select "null"
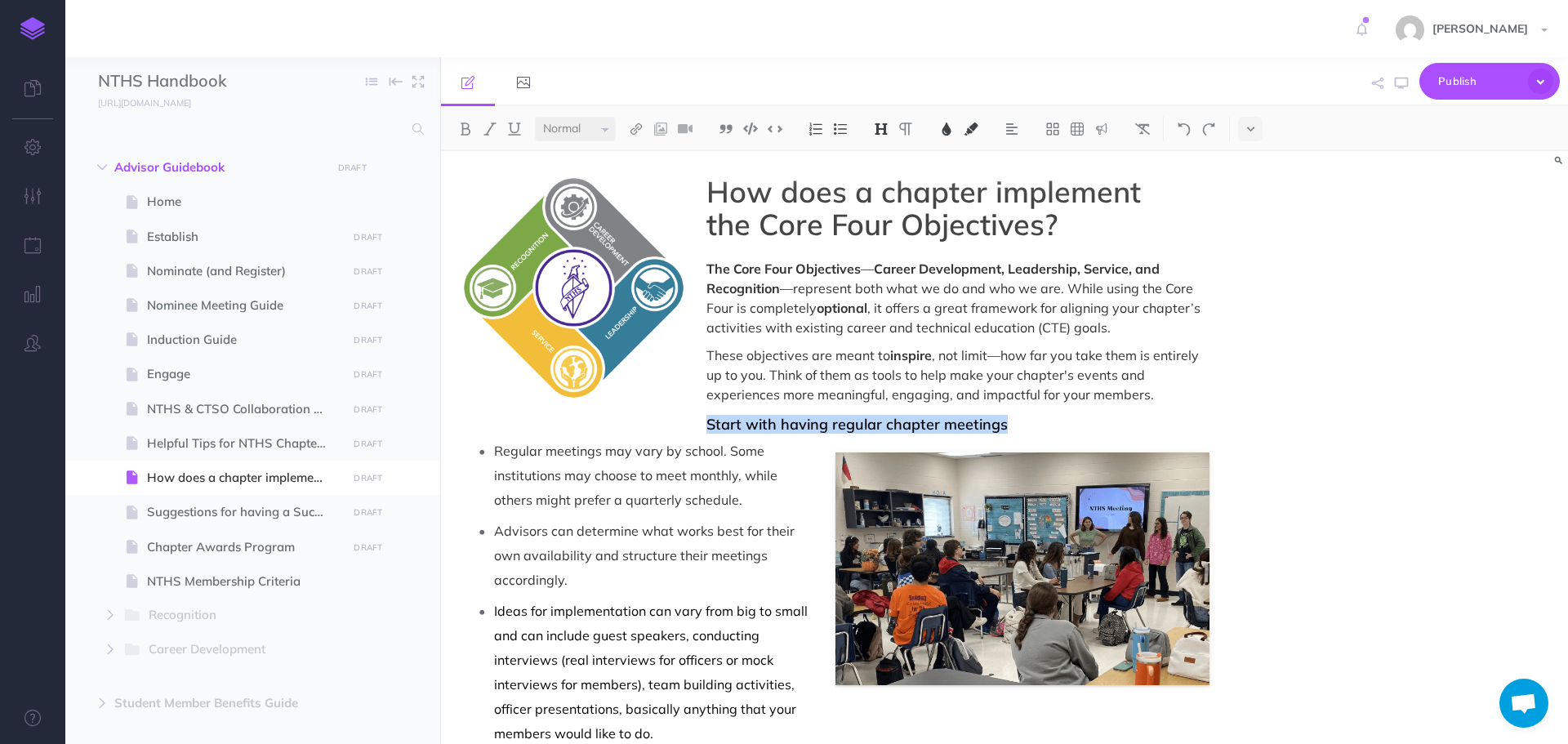
drag, startPoint x: 707, startPoint y: 422, endPoint x: 1004, endPoint y: 425, distance: 297.0
click at [1004, 425] on h3 "Start with having regular chapter meetings" at bounding box center [835, 424] width 748 height 16
click at [881, 127] on img at bounding box center [881, 128] width 15 height 13
click at [890, 178] on button "H2" at bounding box center [881, 182] width 24 height 24
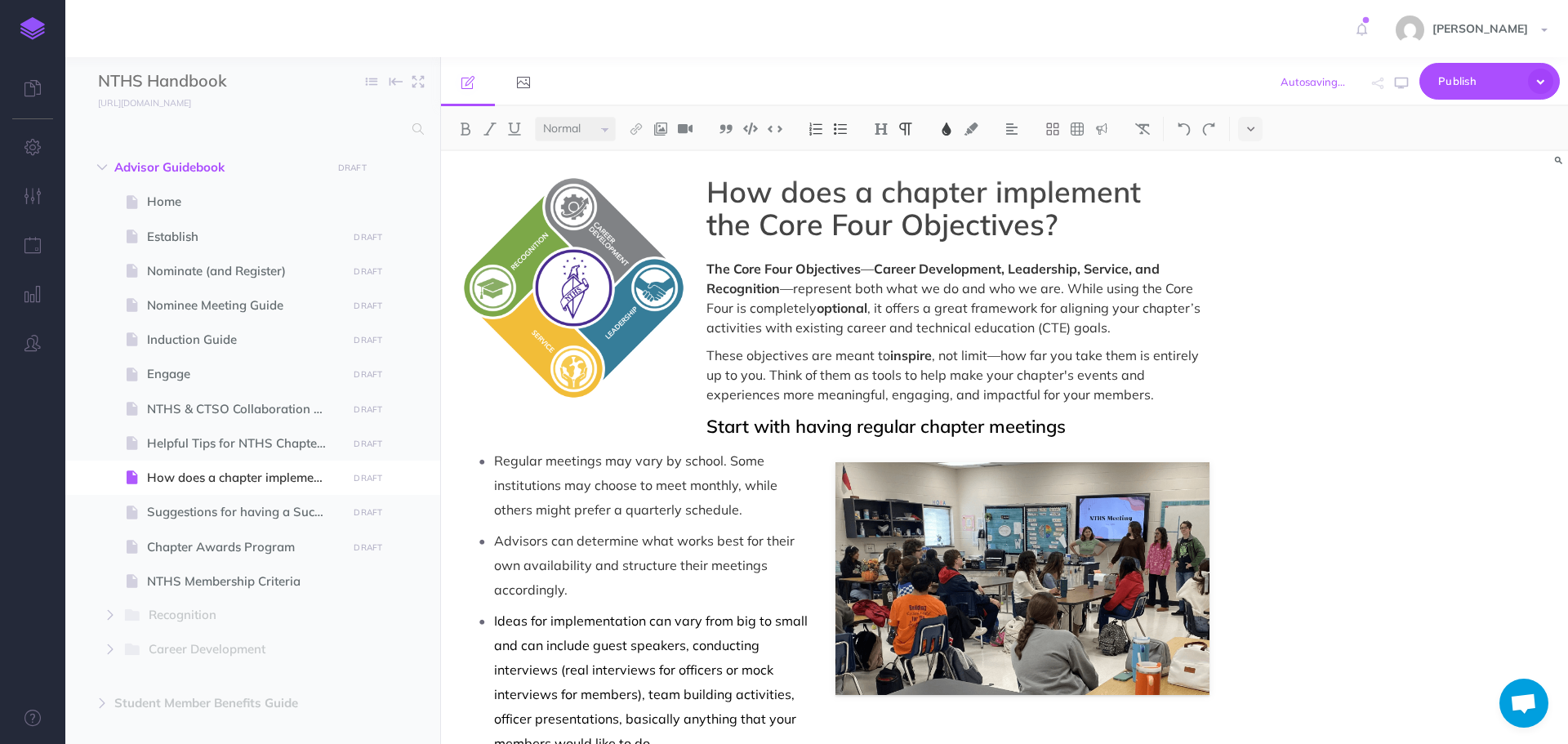
click at [708, 470] on p "Regular meetings may vary by school. Some institutions may choose to meet month…" at bounding box center [852, 485] width 715 height 73
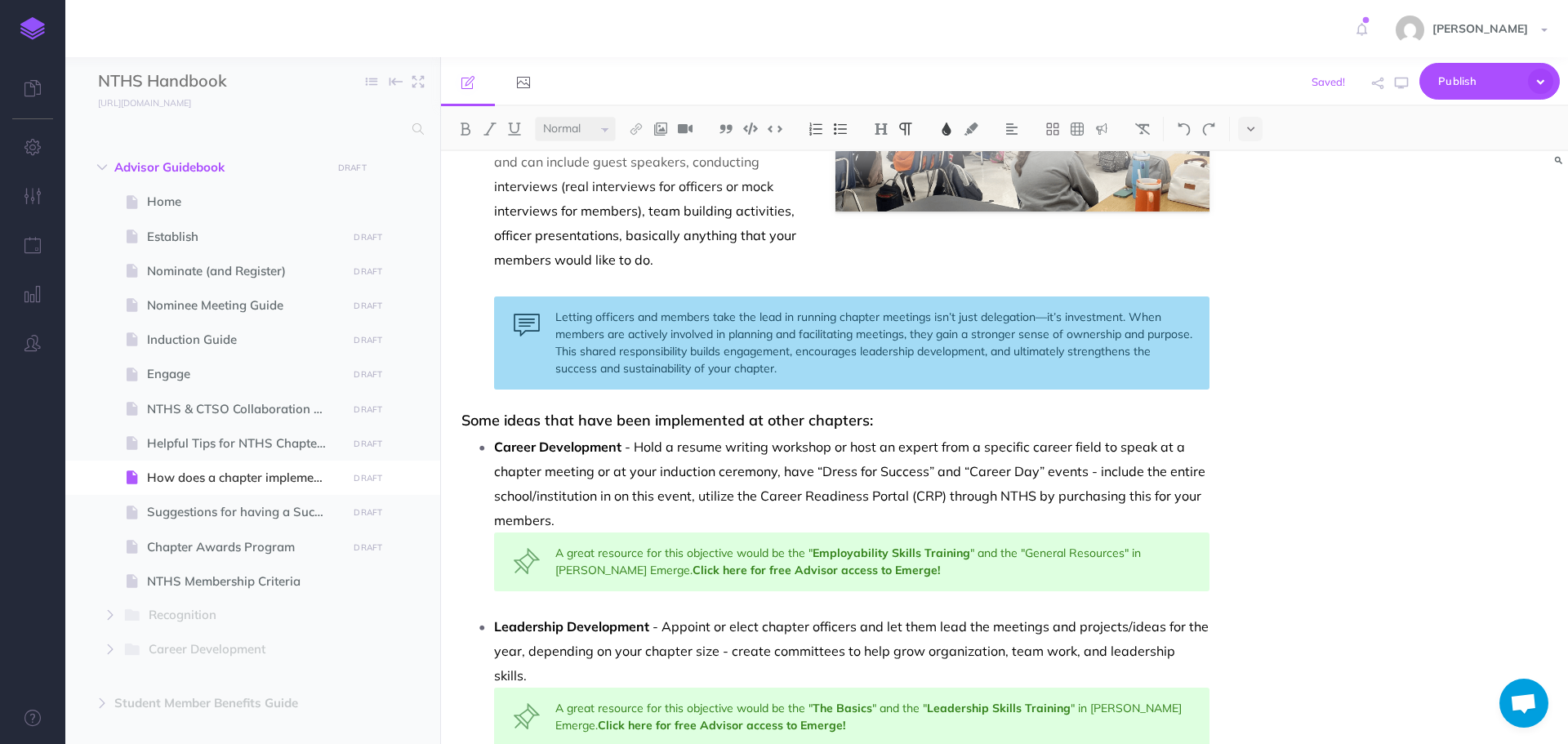
scroll to position [490, 0]
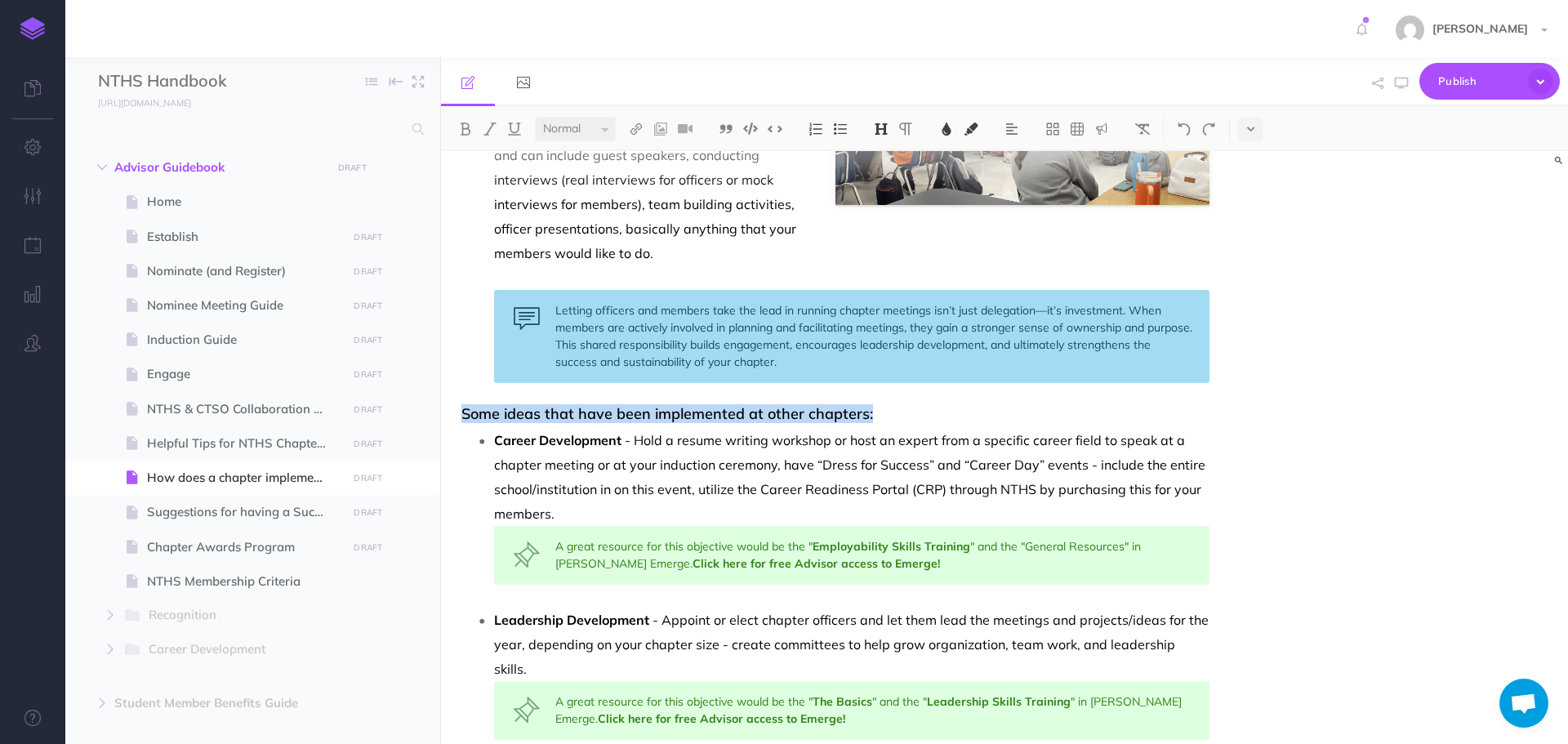
drag, startPoint x: 459, startPoint y: 416, endPoint x: 909, endPoint y: 410, distance: 450.0
click at [909, 410] on div "How does a chapter implement the Core Four Objectives? The Core Four Objectives…" at bounding box center [835, 434] width 789 height 1546
click at [867, 472] on span "- Hold a resume writing workshop or host an expert from a specific career field…" at bounding box center [851, 477] width 715 height 90
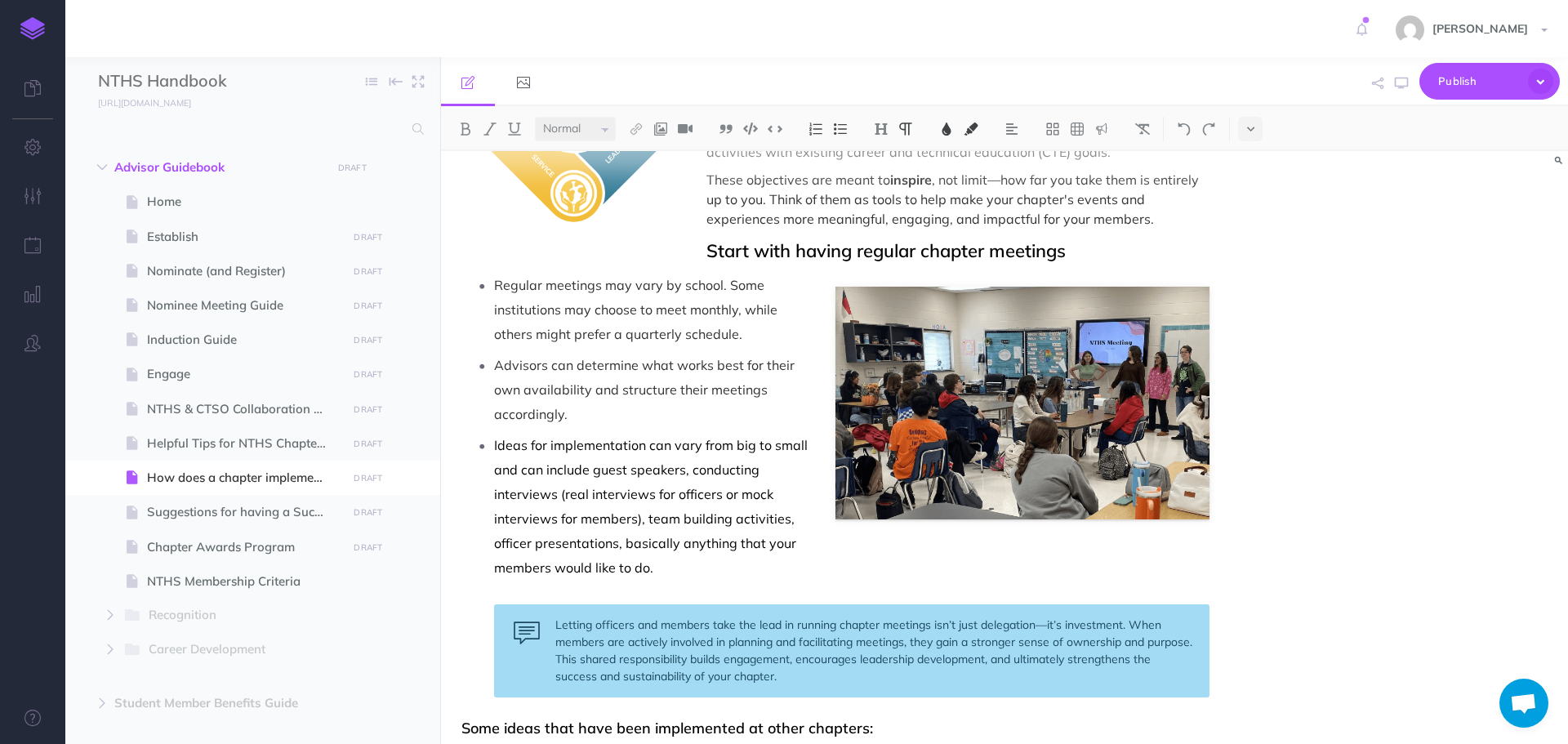
scroll to position [82, 0]
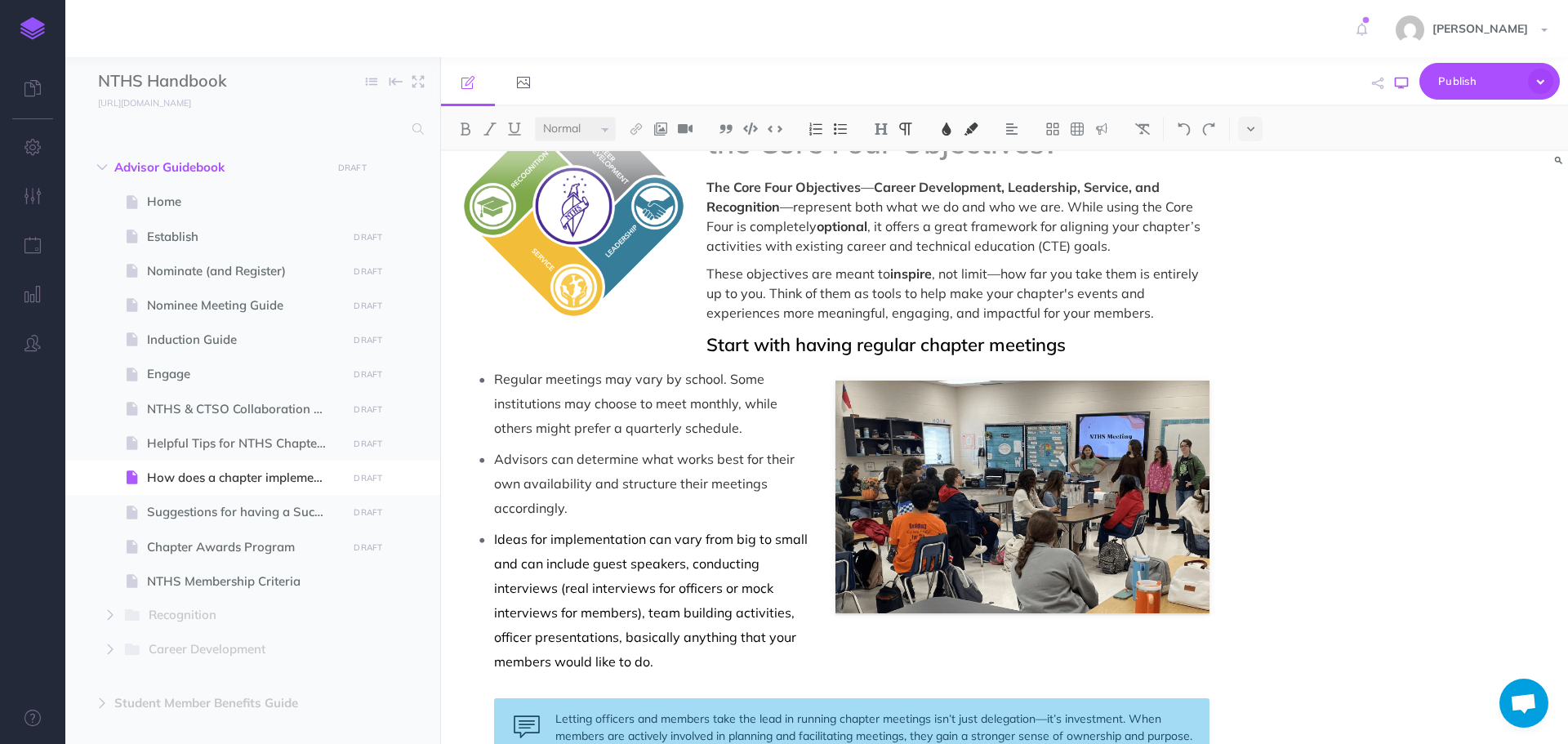
click at [1401, 85] on icon "button" at bounding box center [1401, 83] width 13 height 13
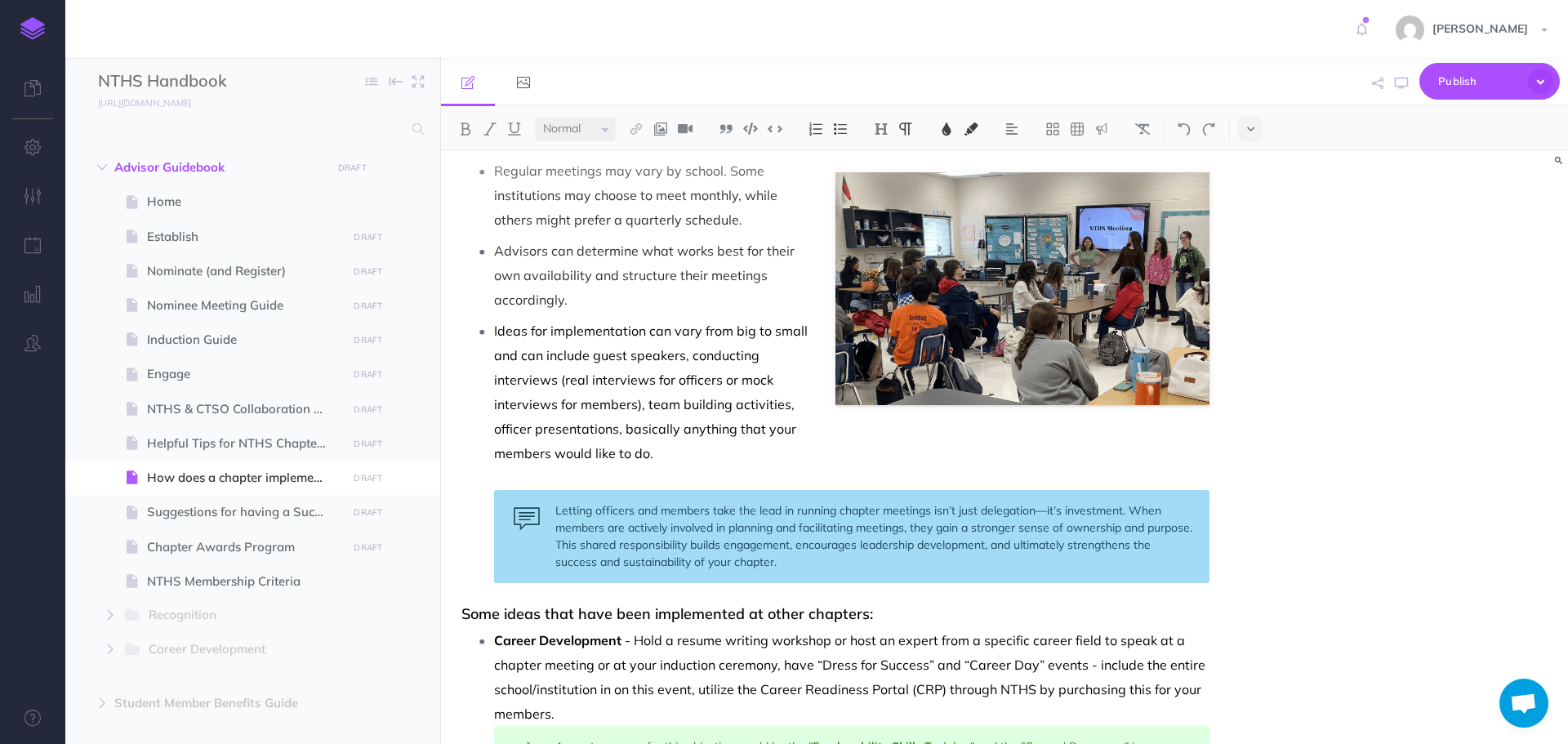
scroll to position [327, 0]
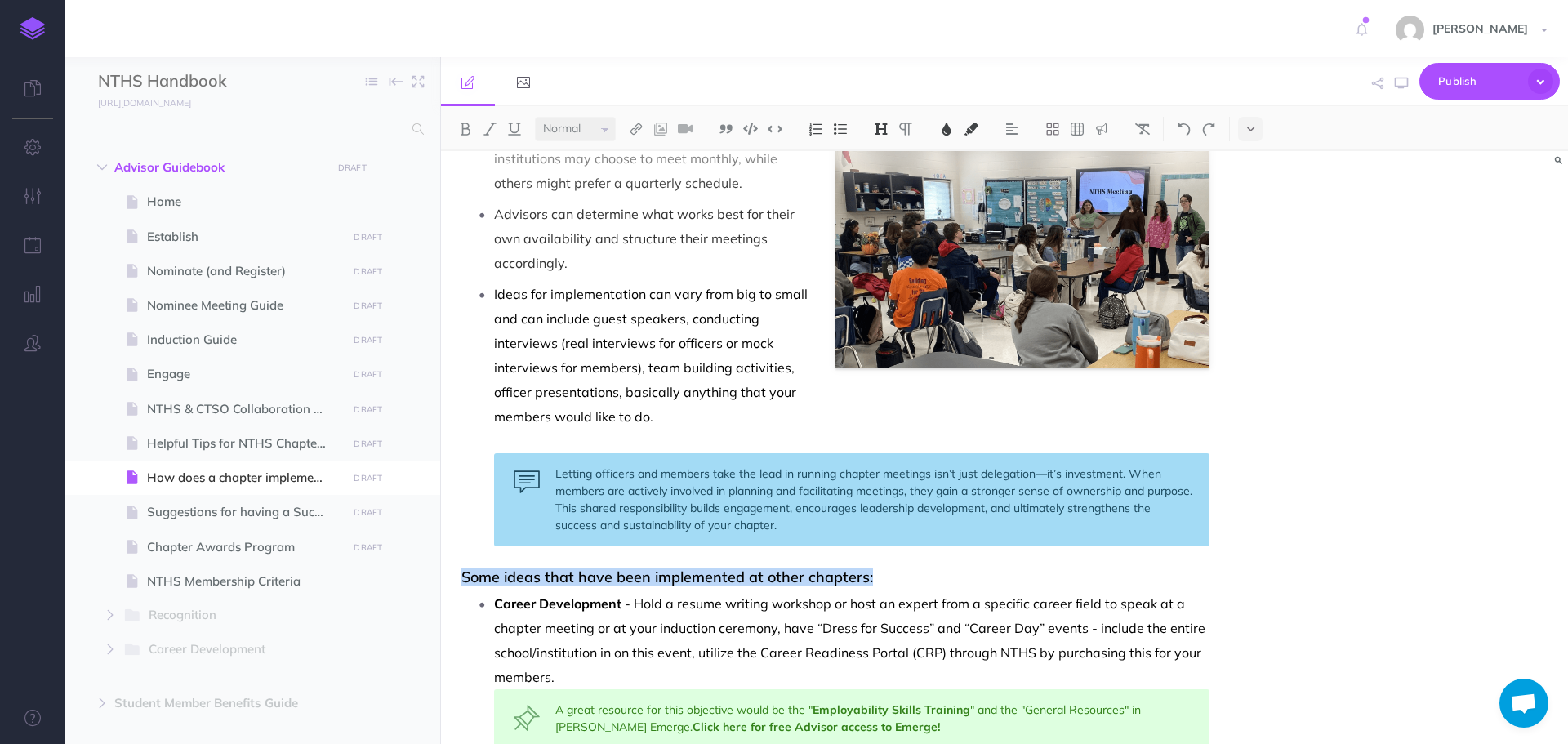
drag, startPoint x: 464, startPoint y: 574, endPoint x: 884, endPoint y: 576, distance: 420.0
click at [884, 576] on h3 "Some ideas that have been implemented at other chapters:" at bounding box center [835, 577] width 748 height 16
click at [888, 127] on img at bounding box center [881, 128] width 15 height 13
click at [884, 178] on button "H2" at bounding box center [881, 182] width 24 height 24
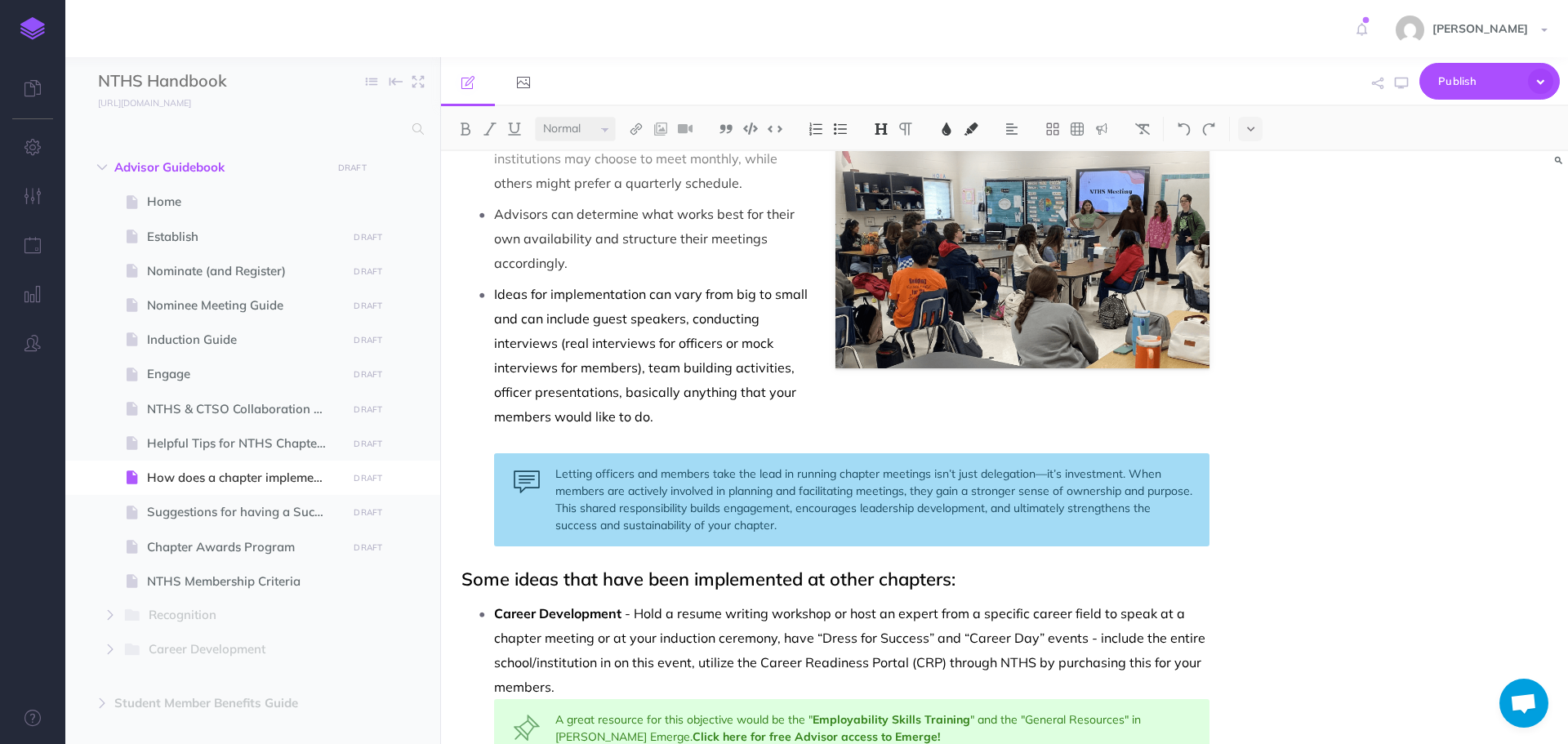
click at [997, 580] on h2 "Some ideas that have been implemented at other chapters:" at bounding box center [835, 578] width 748 height 20
click at [1402, 85] on icon "button" at bounding box center [1401, 83] width 13 height 13
click at [260, 547] on span "Chapter Awards Program" at bounding box center [245, 547] width 195 height 20
select select "null"
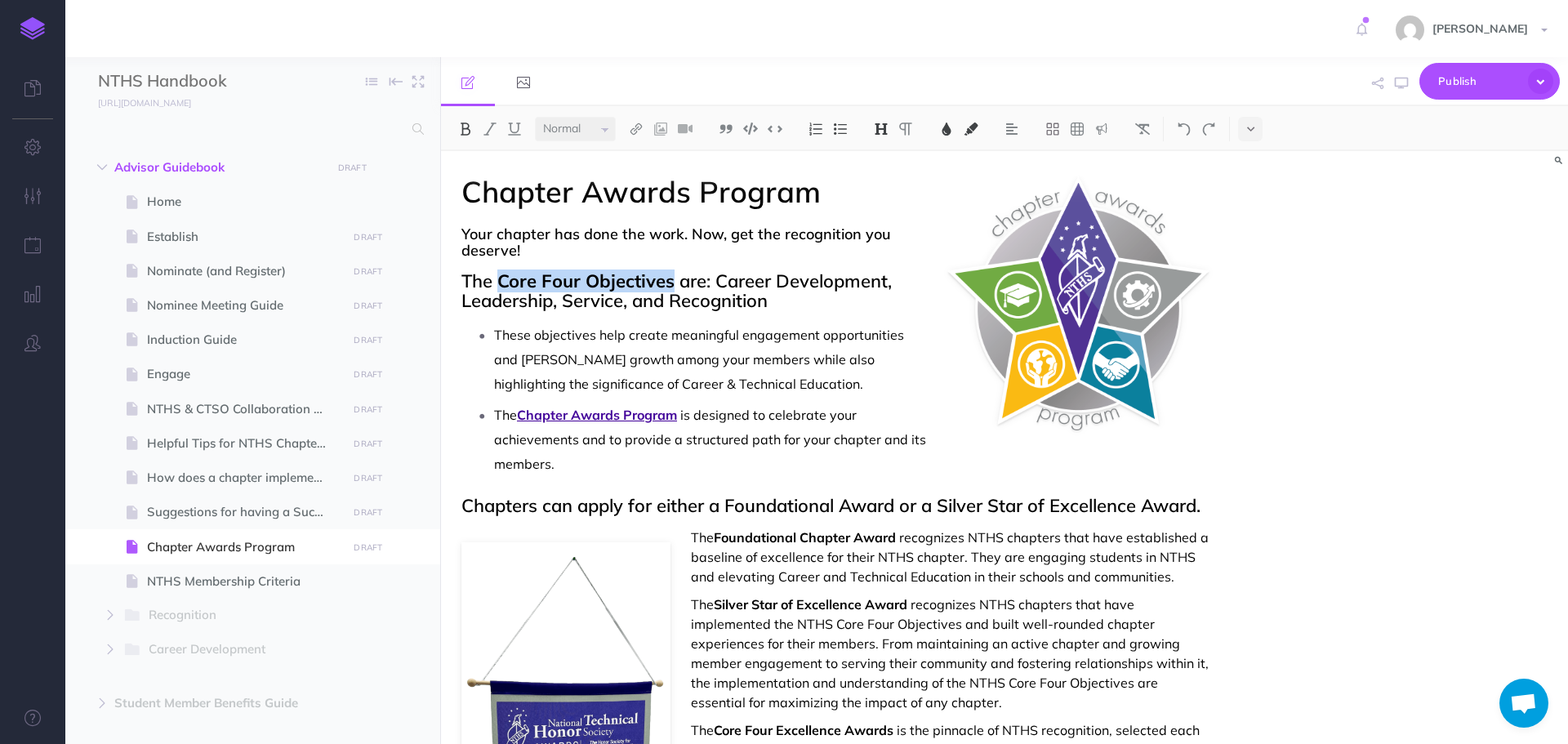
drag, startPoint x: 497, startPoint y: 278, endPoint x: 672, endPoint y: 287, distance: 175.2
click at [672, 287] on h2 "The Core Four Objectives are: Career Development, Leadership, Service, and Reco…" at bounding box center [835, 290] width 748 height 39
click at [469, 133] on img at bounding box center [465, 128] width 15 height 13
click at [637, 130] on img at bounding box center [635, 128] width 15 height 13
click at [648, 177] on button at bounding box center [636, 182] width 24 height 24
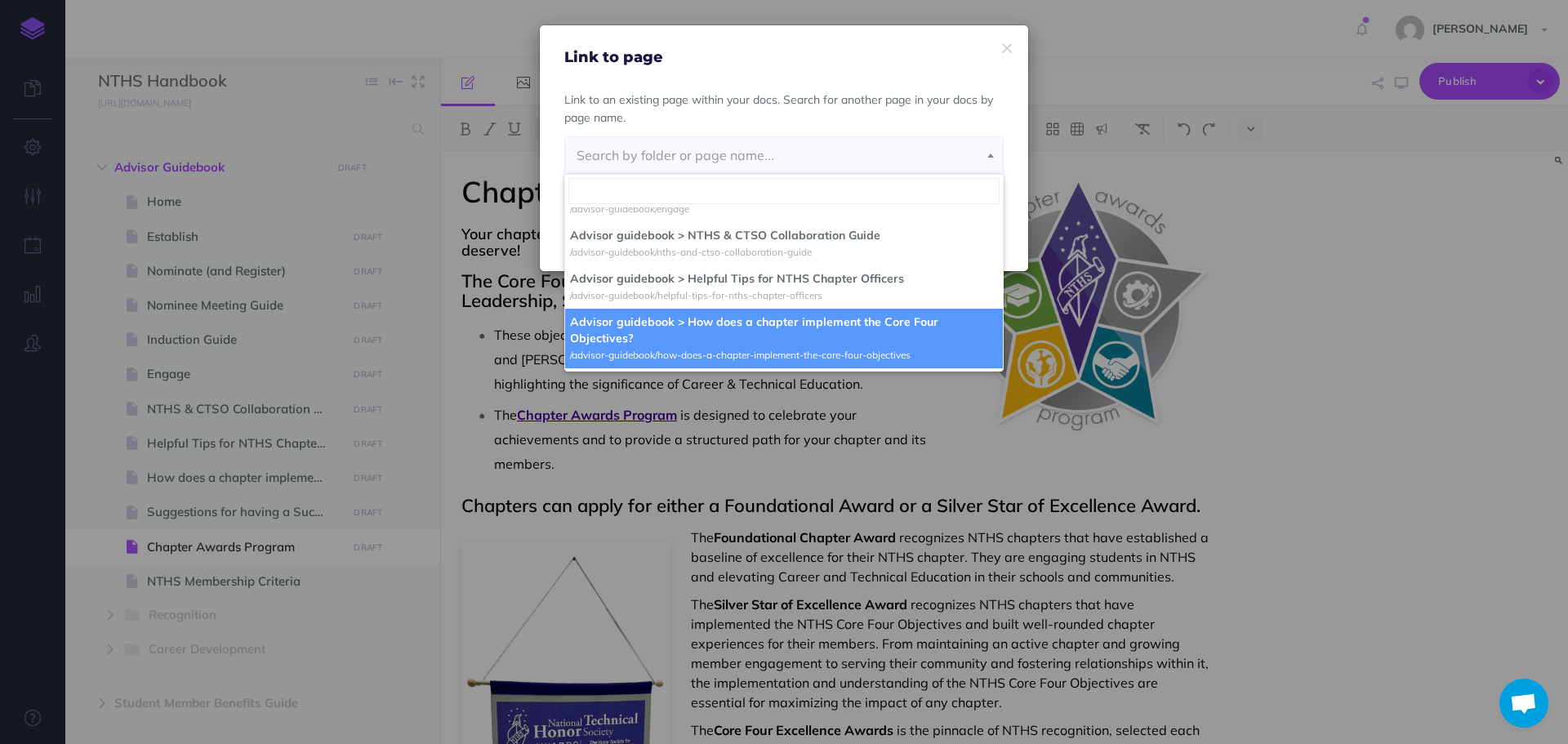
scroll to position [327, 0]
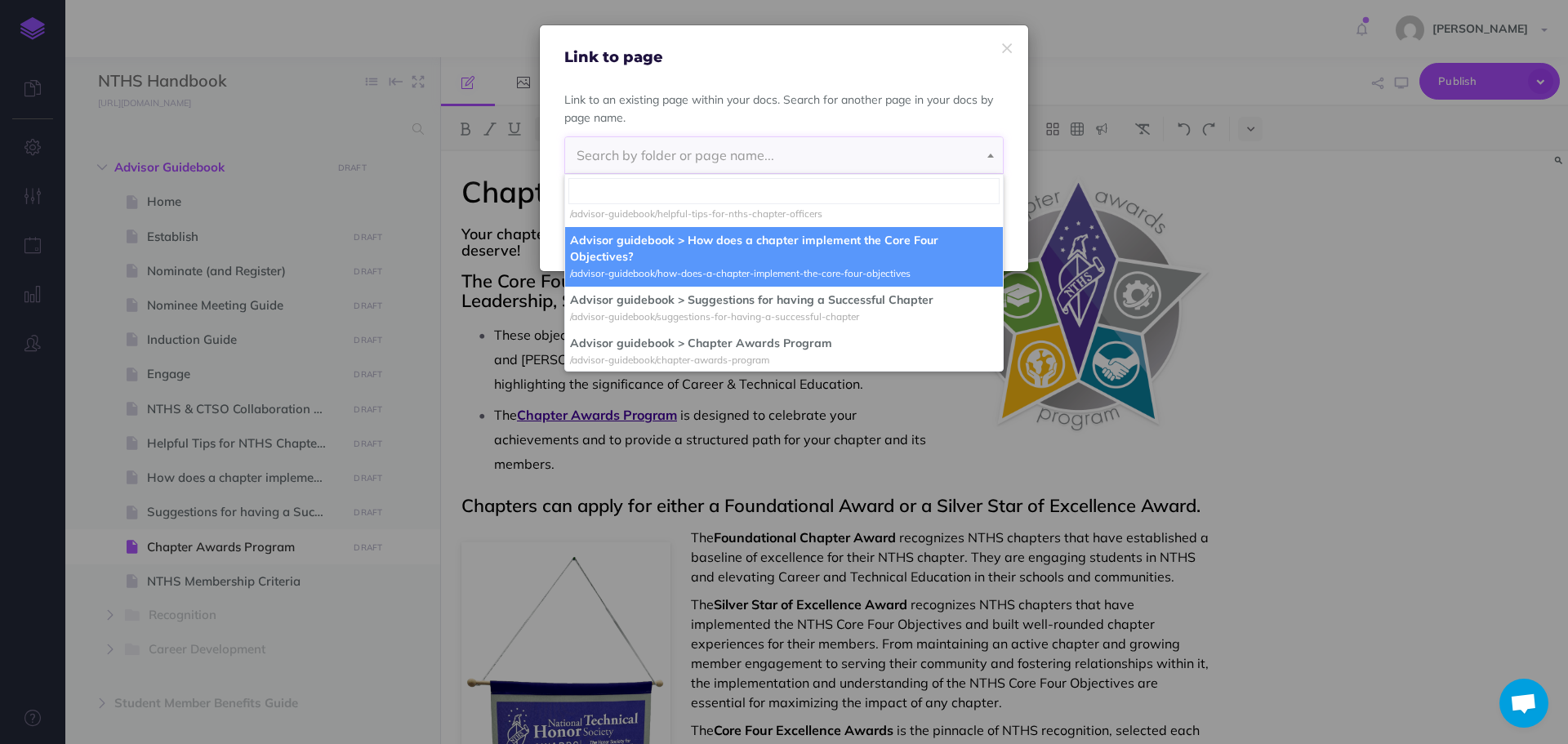
select select "ADO-FA31-1E9-QMW"
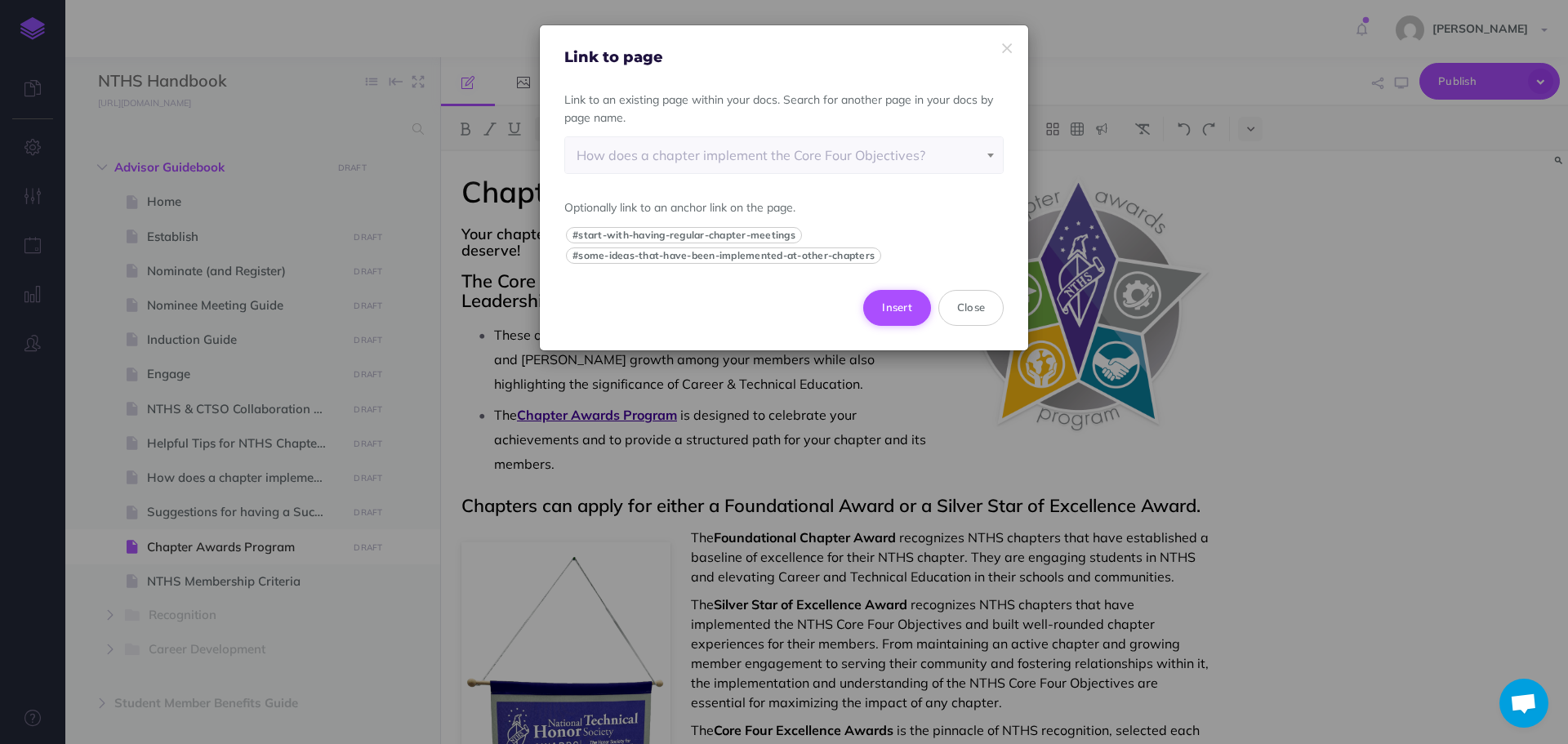
click at [900, 297] on button "Insert" at bounding box center [896, 308] width 68 height 36
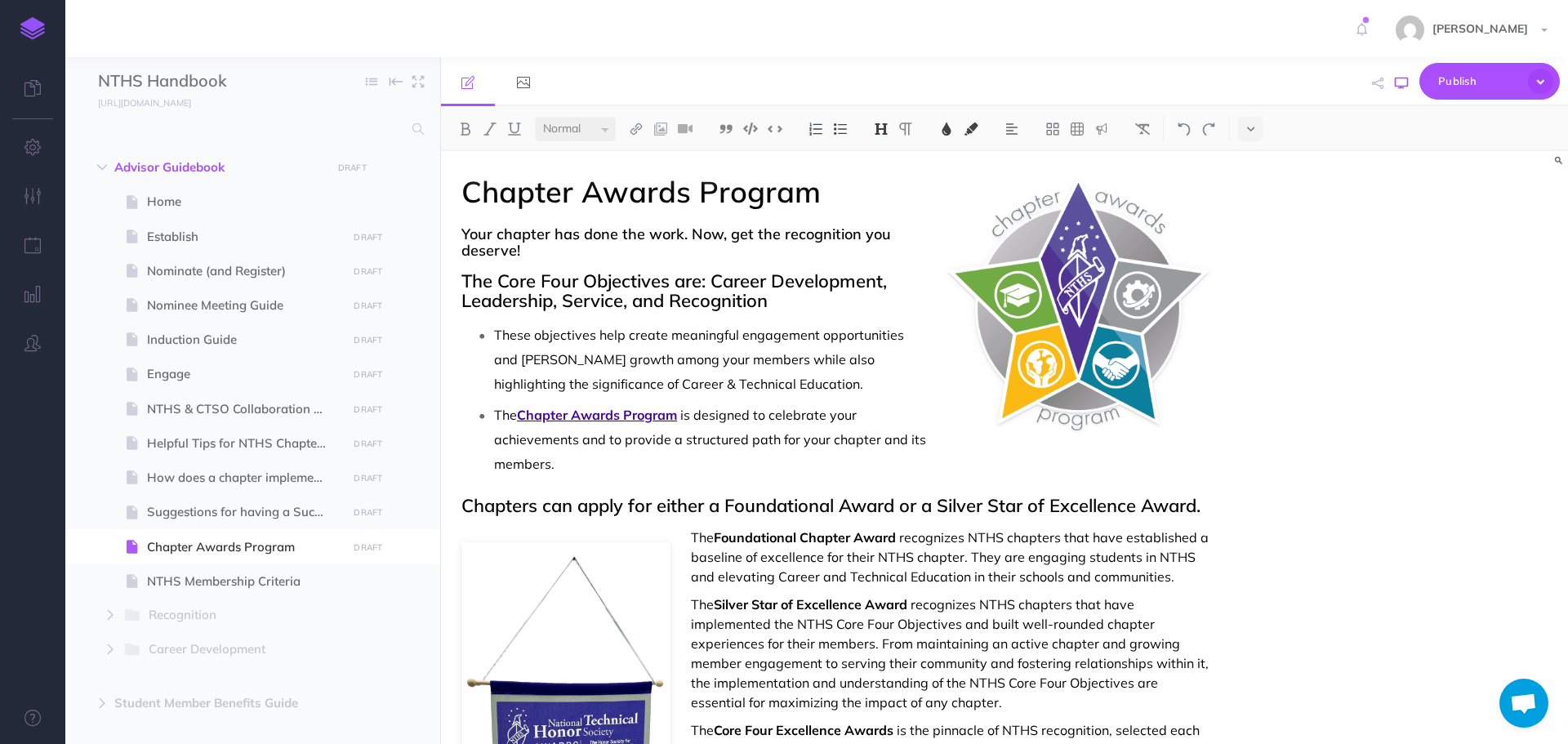
click at [1402, 85] on icon "button" at bounding box center [1401, 83] width 13 height 13
click at [950, 128] on img at bounding box center [946, 128] width 15 height 13
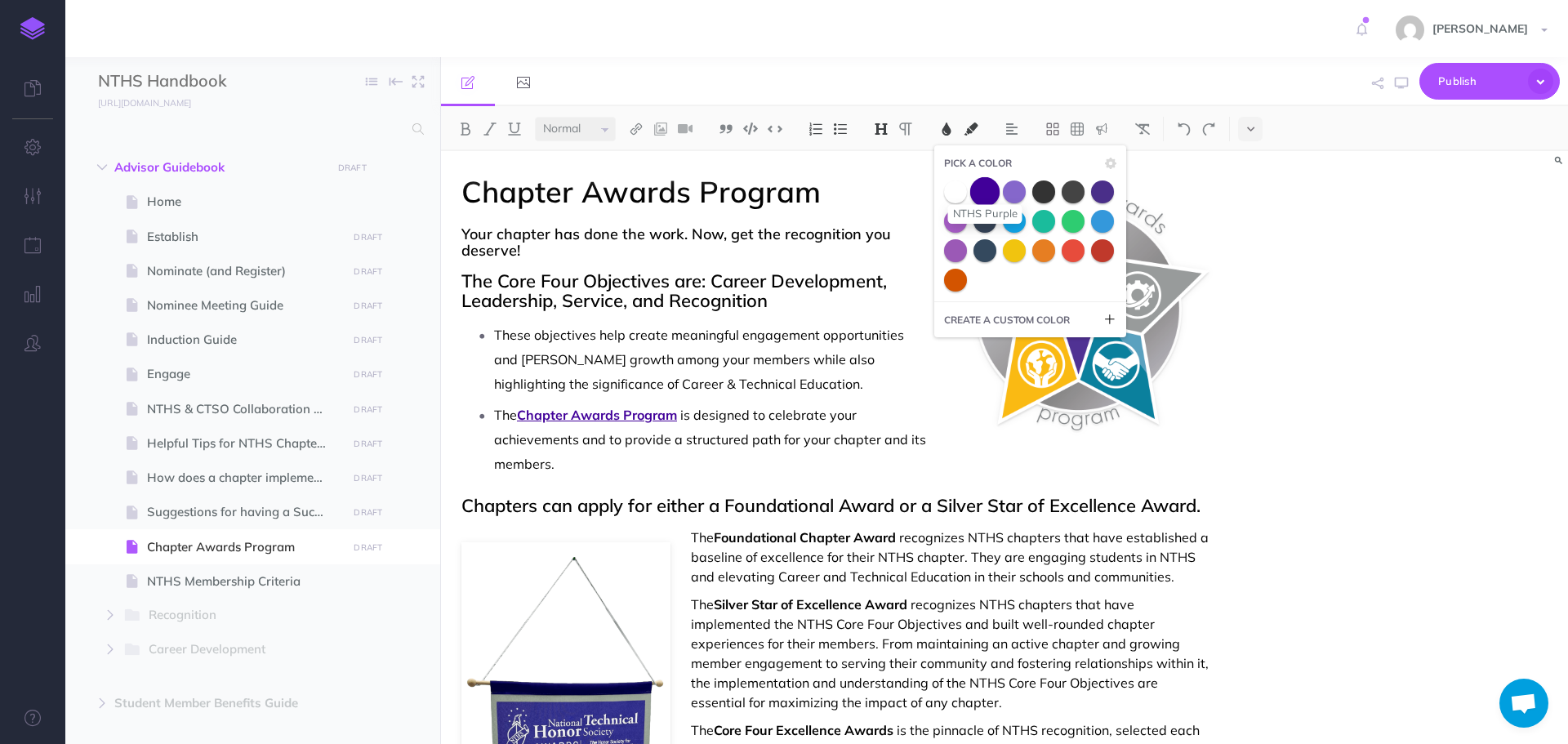
click at [984, 193] on span at bounding box center [984, 191] width 29 height 29
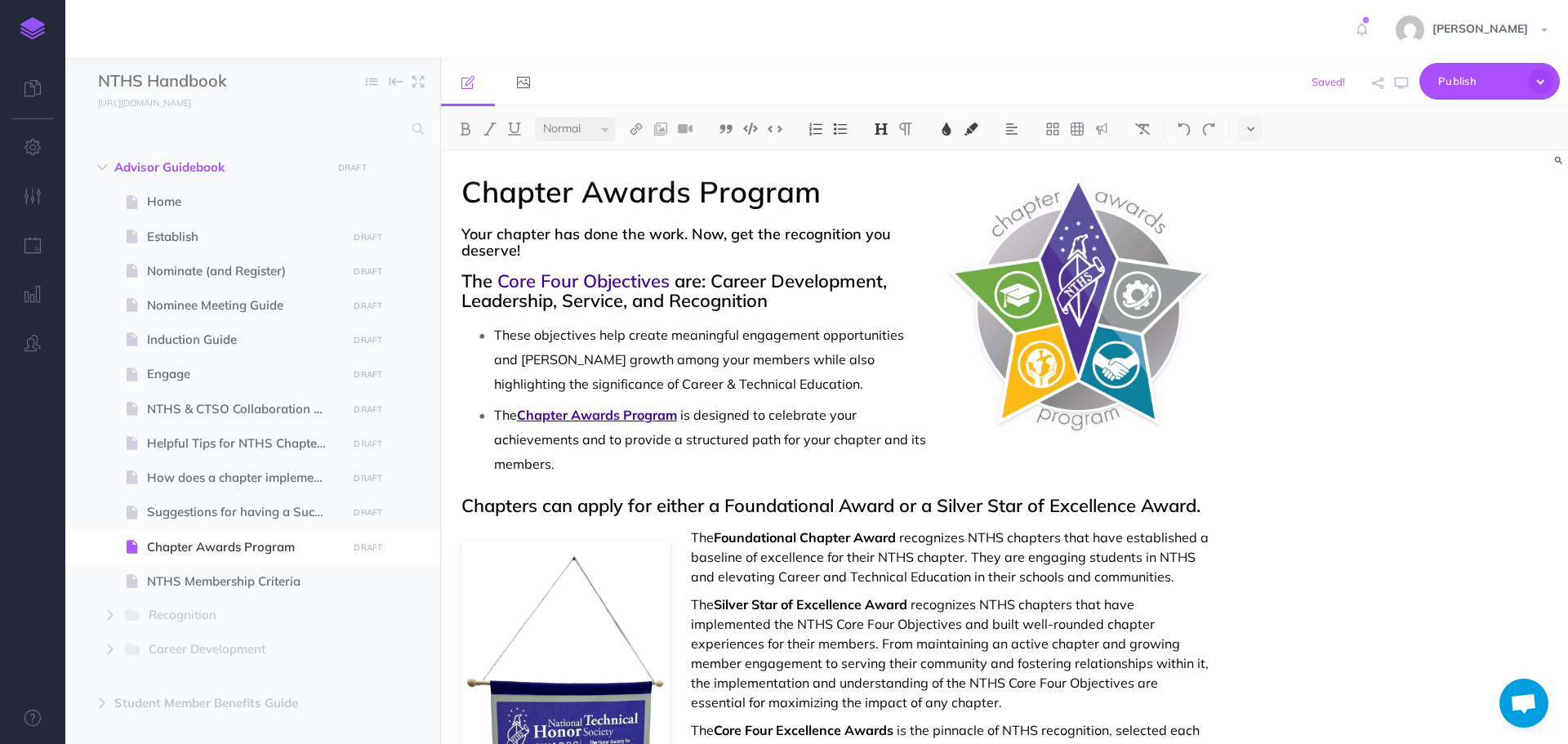
click at [810, 284] on span "are: Career Development, Leadership, Service, and Recognition" at bounding box center [676, 291] width 430 height 42
click at [884, 131] on img at bounding box center [881, 128] width 15 height 13
click at [1406, 84] on icon "button" at bounding box center [1401, 83] width 13 height 13
click at [27, 153] on icon "button" at bounding box center [33, 147] width 17 height 16
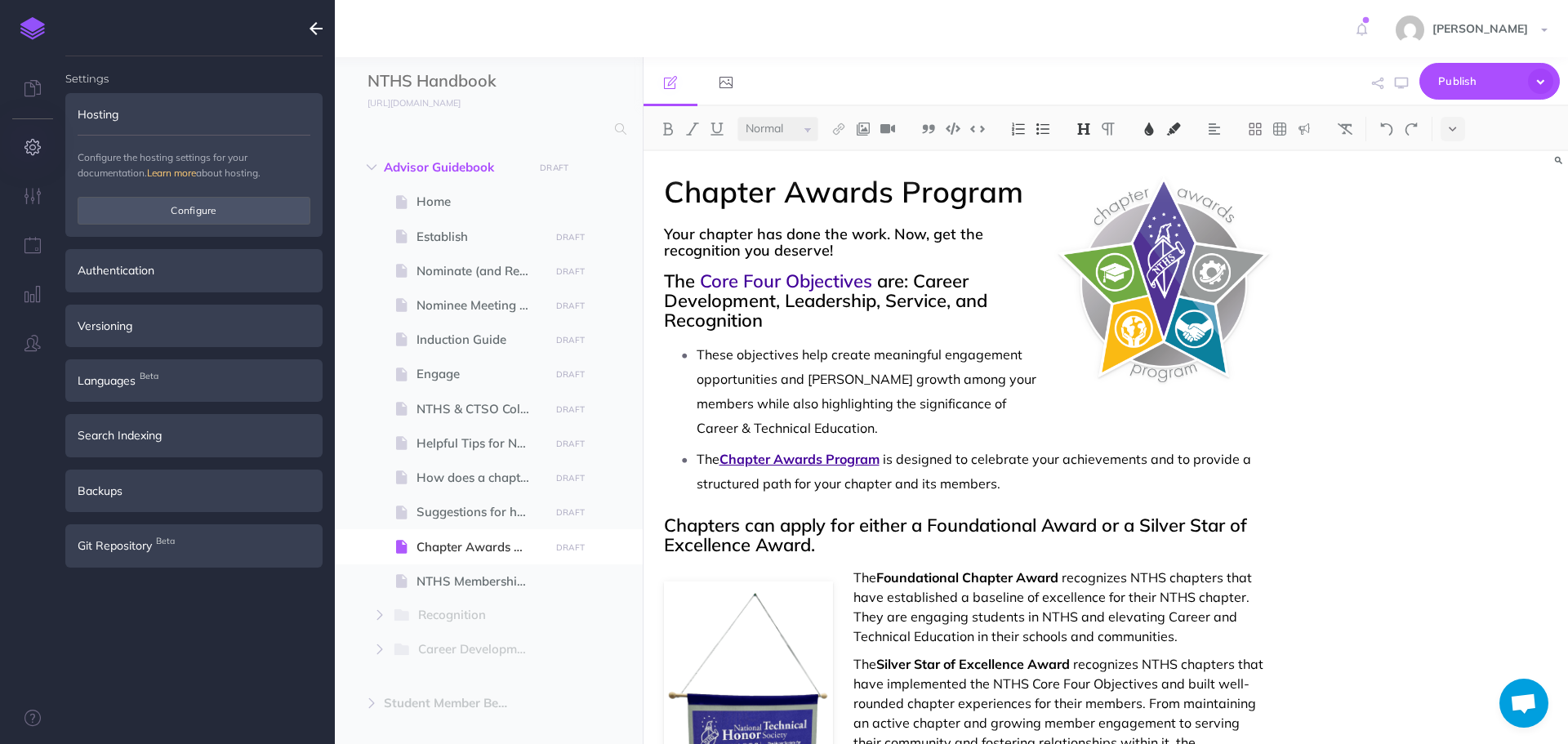
click at [315, 23] on icon "button" at bounding box center [315, 28] width 13 height 20
